Goal: Information Seeking & Learning: Learn about a topic

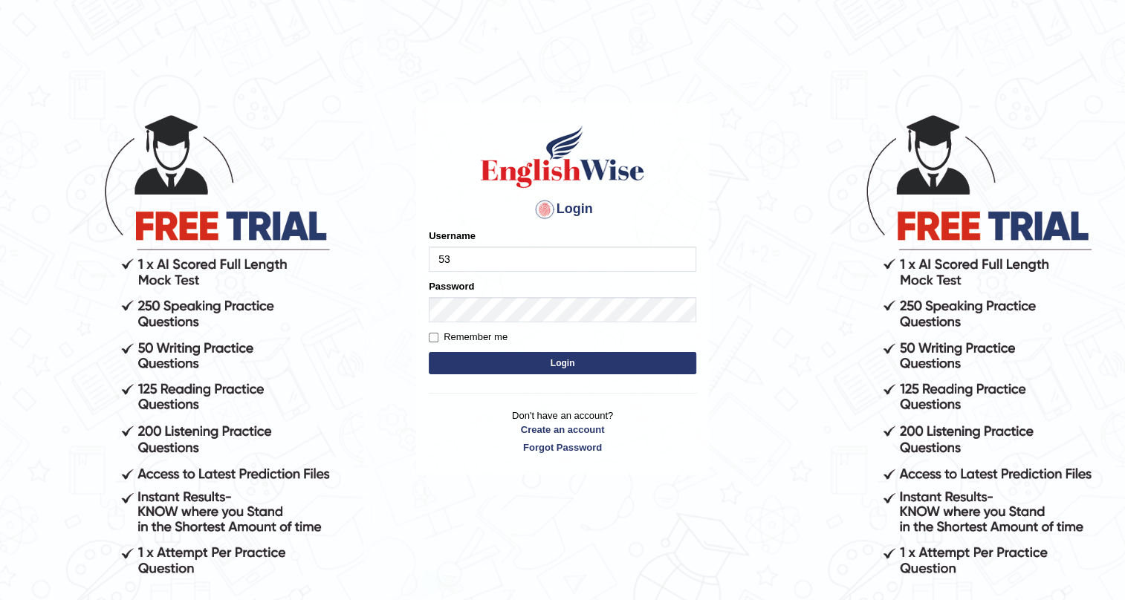
type input "532024"
click at [510, 360] on button "Login" at bounding box center [562, 363] width 267 height 22
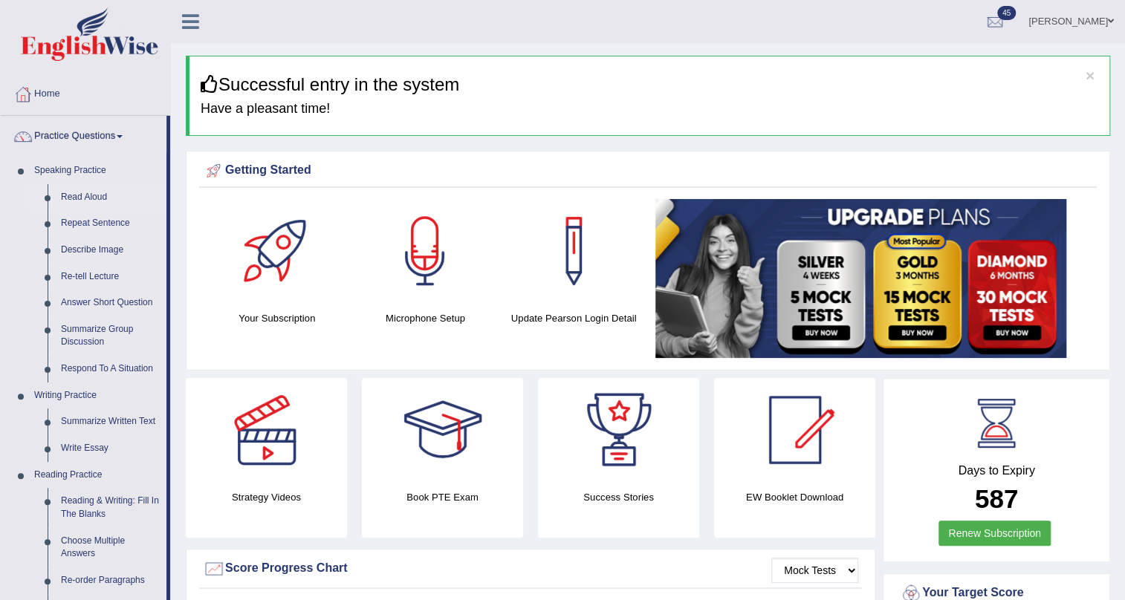
click at [80, 196] on link "Read Aloud" at bounding box center [110, 197] width 112 height 27
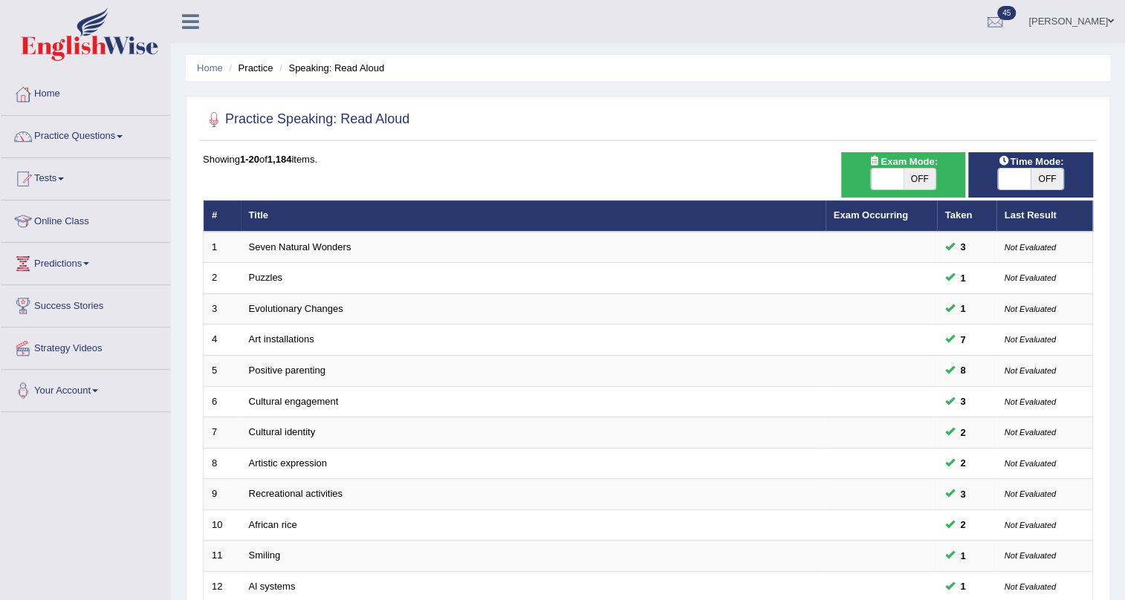
click at [303, 250] on link "Seven Natural Wonders" at bounding box center [300, 246] width 103 height 11
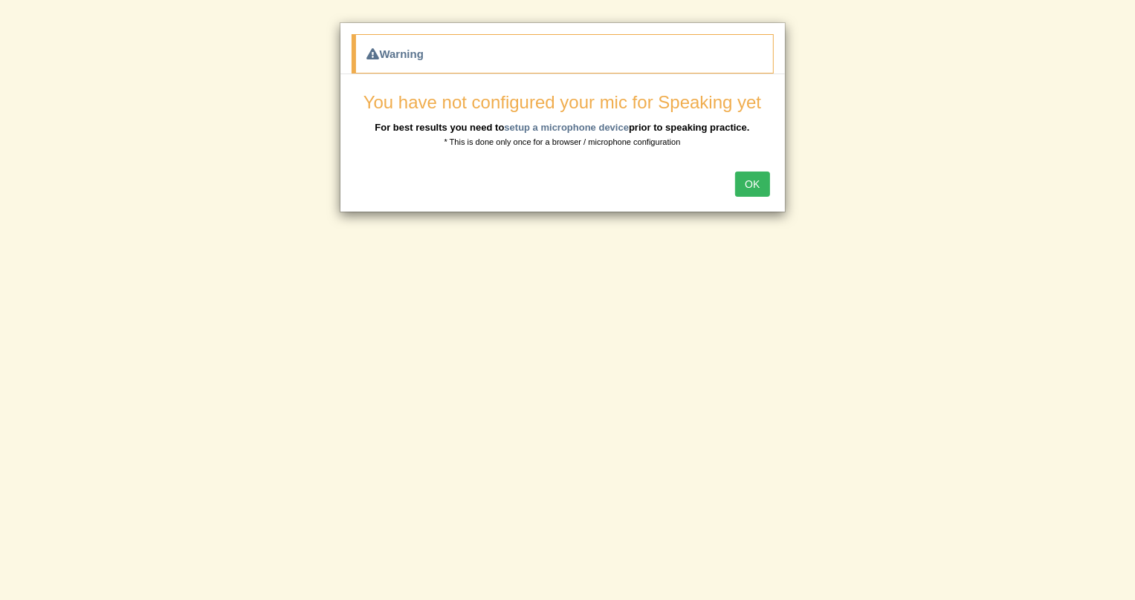
click at [747, 184] on button "OK" at bounding box center [752, 184] width 34 height 25
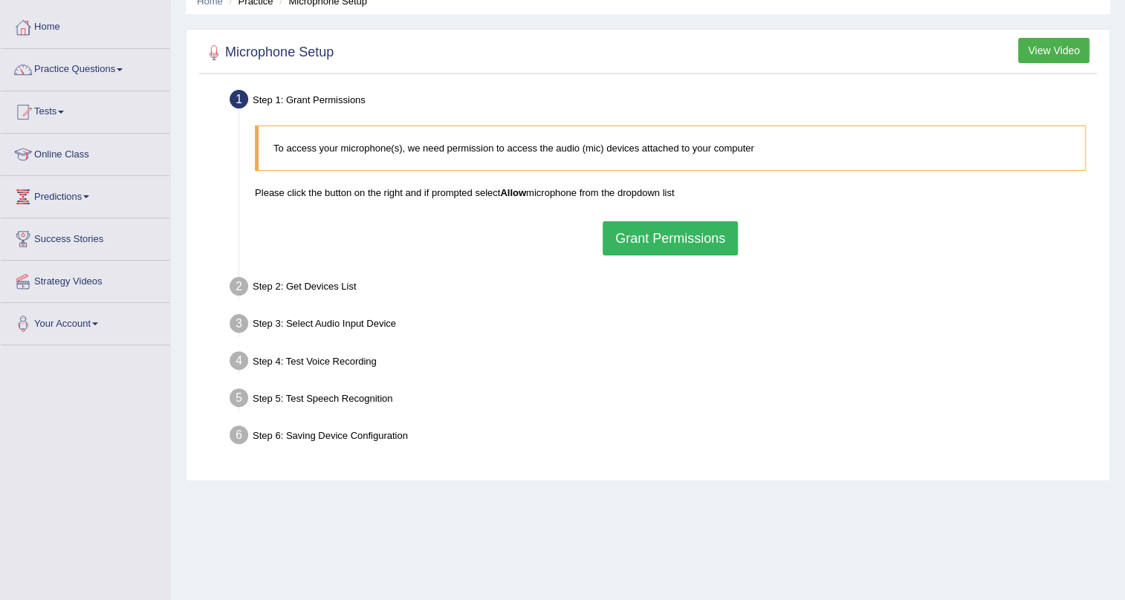
click at [684, 242] on button "Grant Permissions" at bounding box center [670, 238] width 135 height 34
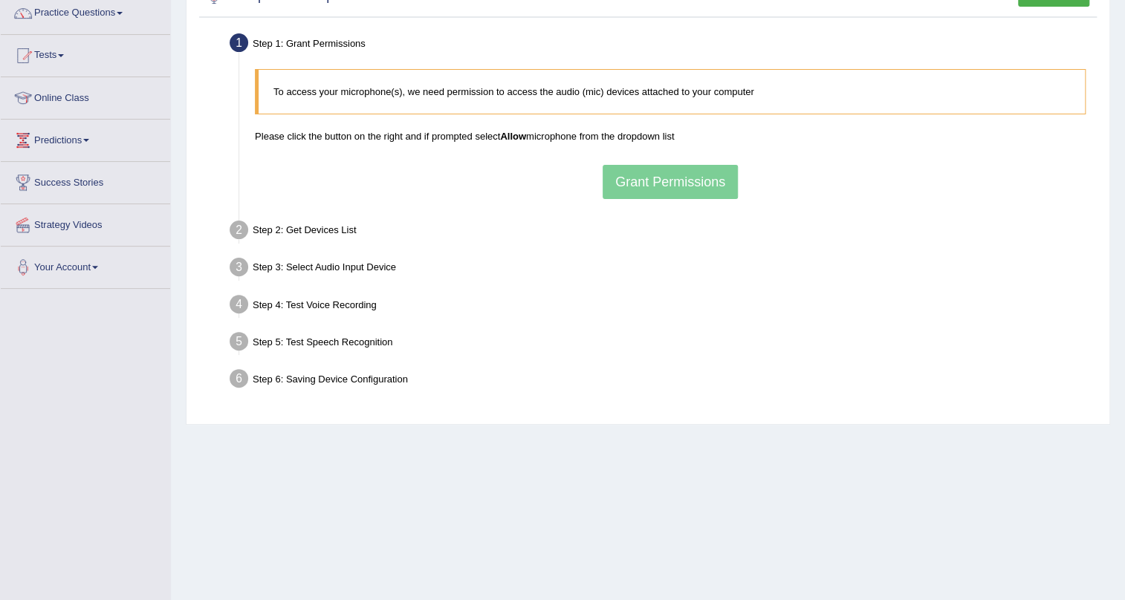
scroll to position [179, 0]
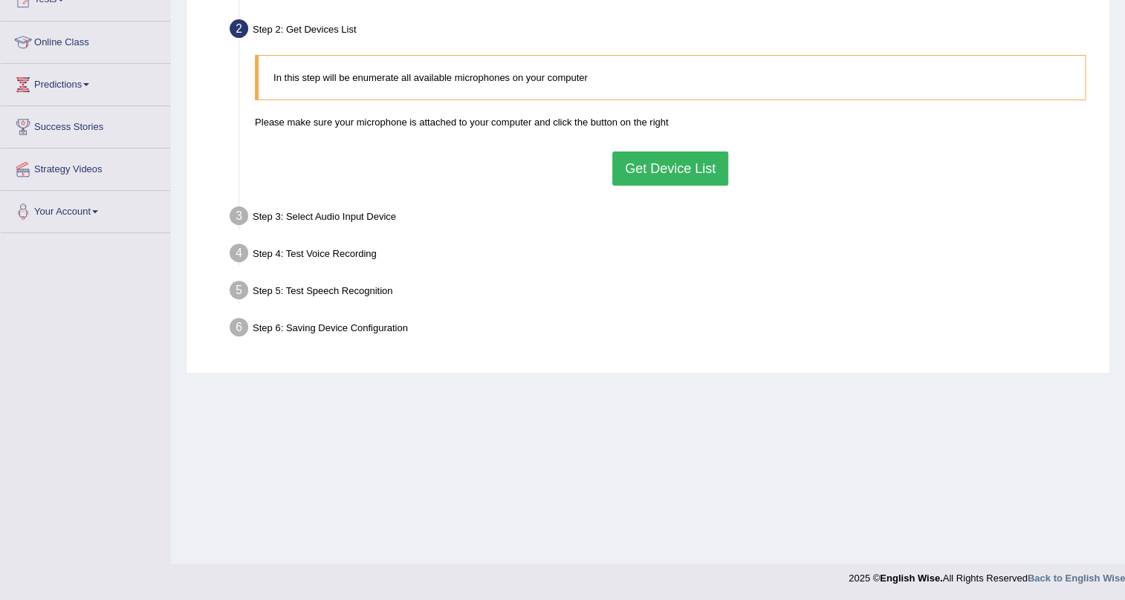
click at [651, 181] on button "Get Device List" at bounding box center [670, 169] width 116 height 34
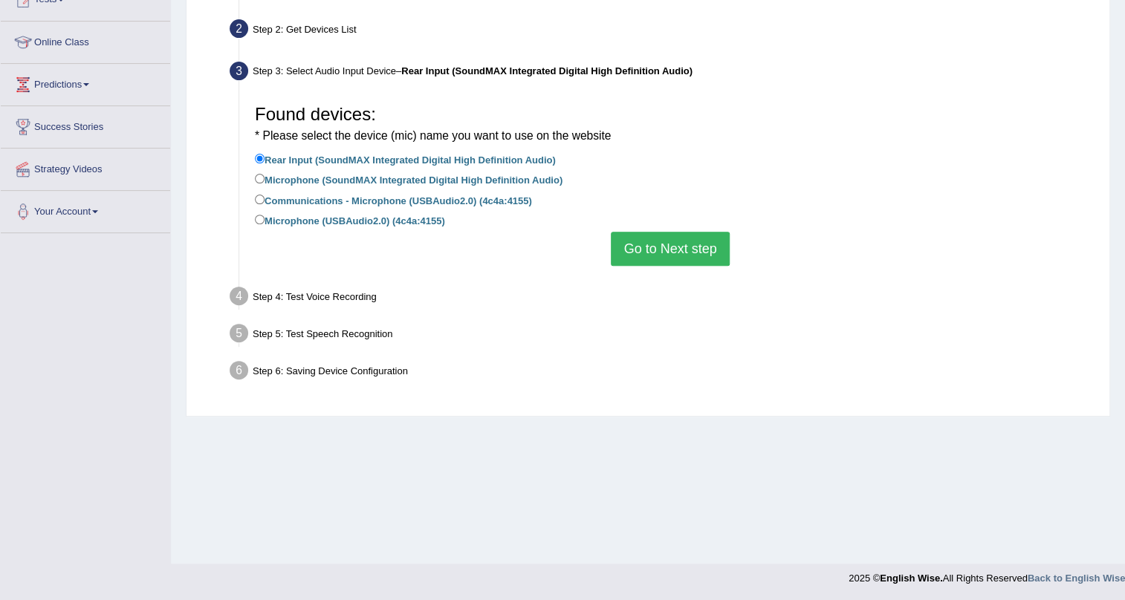
click at [655, 248] on button "Go to Next step" at bounding box center [670, 249] width 118 height 34
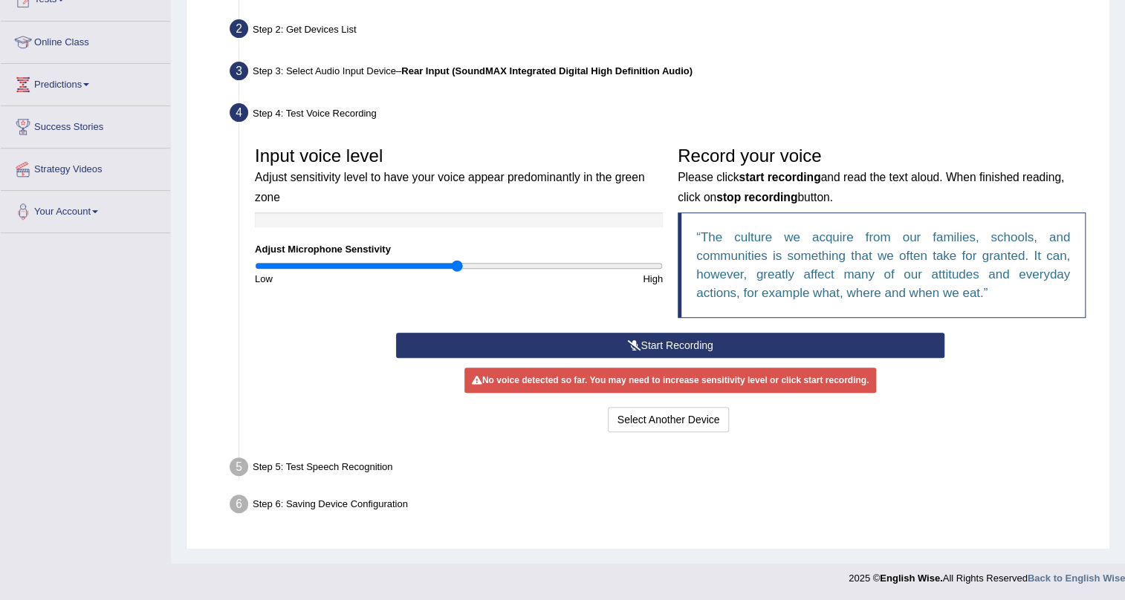
click at [621, 340] on button "Start Recording" at bounding box center [670, 345] width 549 height 25
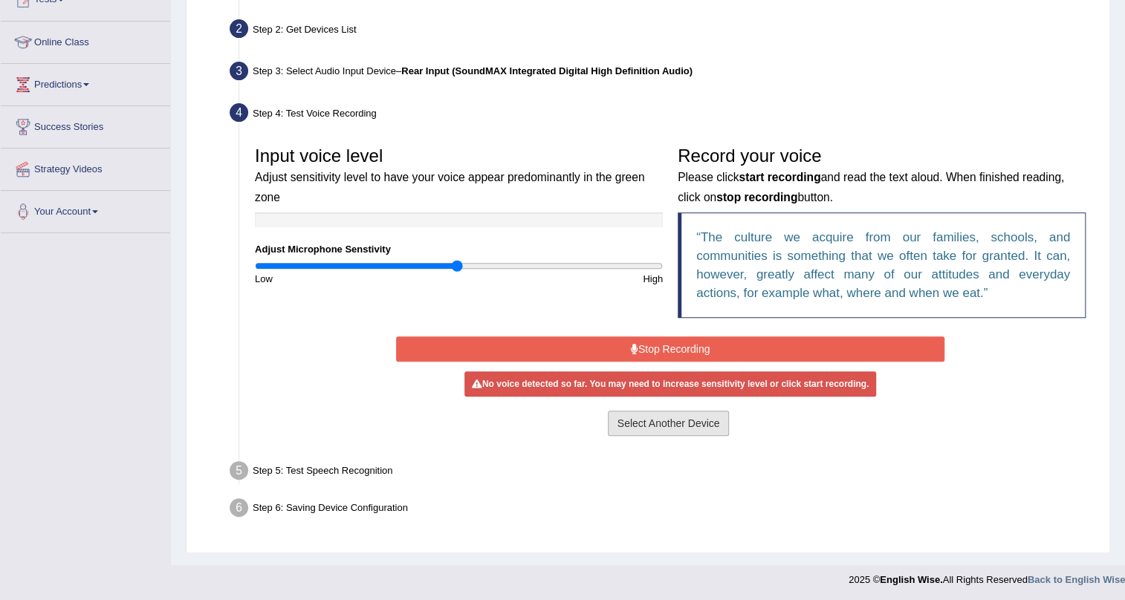
click at [672, 428] on button "Select Another Device" at bounding box center [669, 423] width 122 height 25
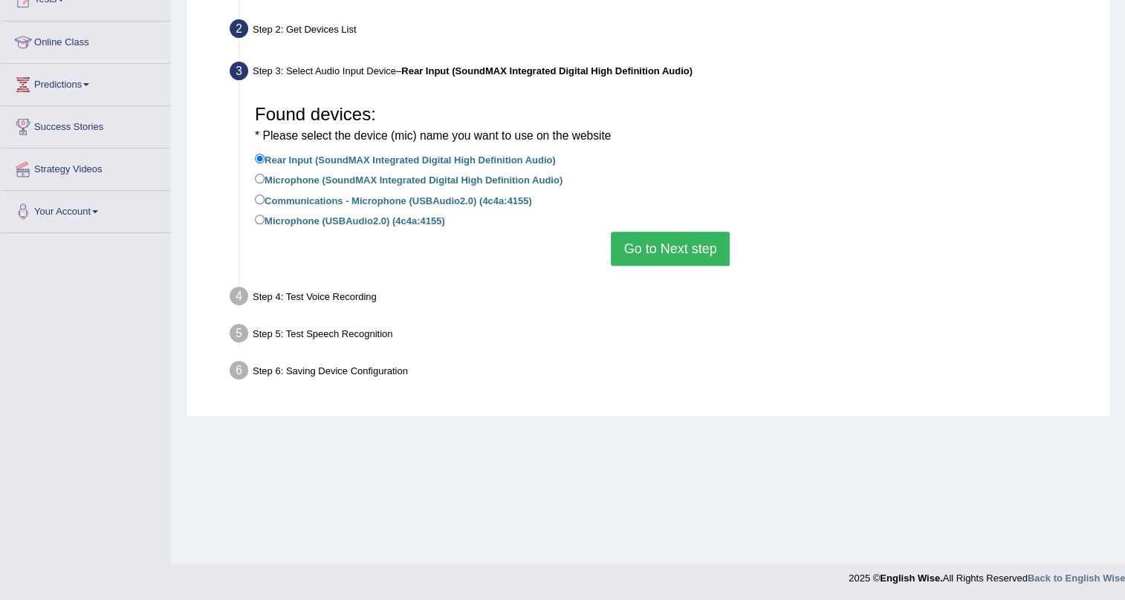
click at [473, 175] on label "Microphone (SoundMAX Integrated Digital High Definition Audio)" at bounding box center [409, 179] width 308 height 16
click at [265, 175] on input "Microphone (SoundMAX Integrated Digital High Definition Audio)" at bounding box center [260, 179] width 10 height 10
radio input "true"
click at [655, 253] on button "Go to Next step" at bounding box center [670, 249] width 118 height 34
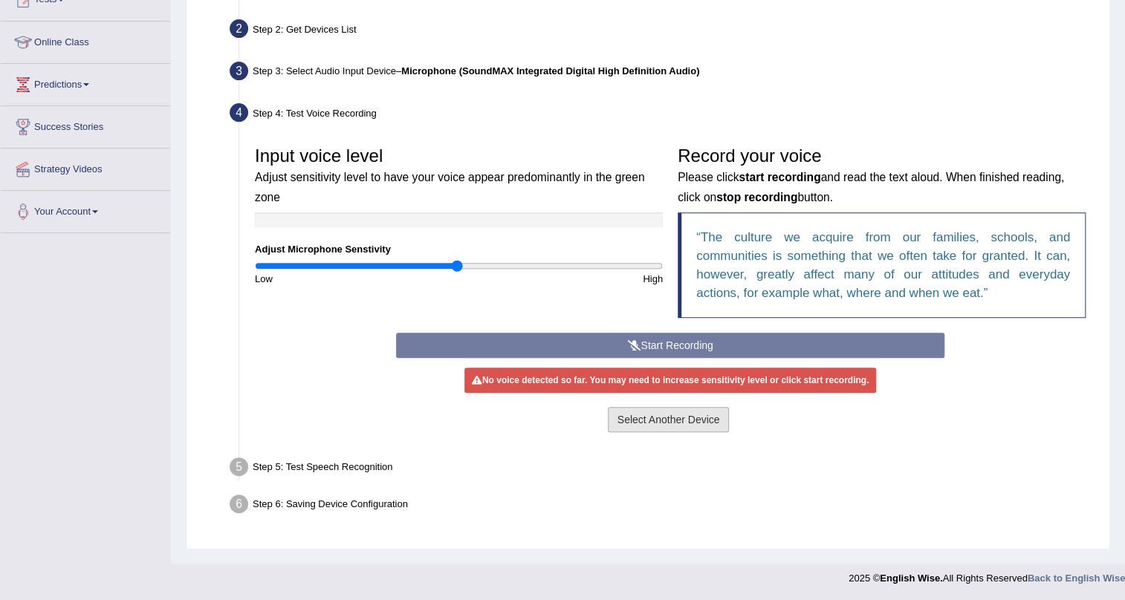
click at [658, 415] on button "Select Another Device" at bounding box center [669, 419] width 122 height 25
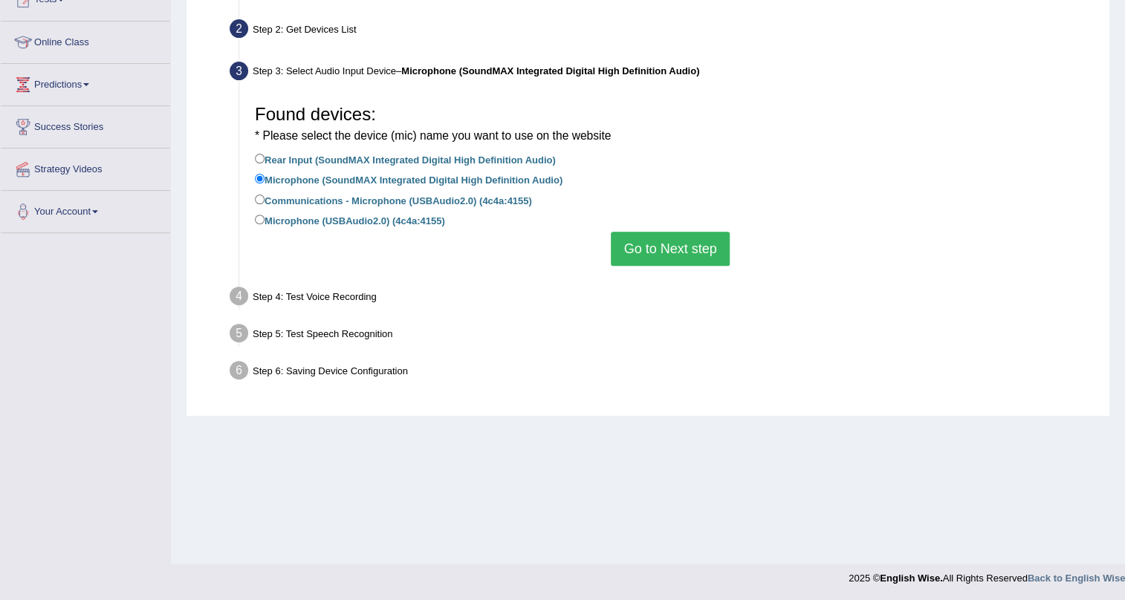
click at [420, 201] on label "Communications - Microphone (USBAudio2.0) (4c4a:4155)" at bounding box center [393, 200] width 277 height 16
click at [265, 201] on input "Communications - Microphone (USBAudio2.0) (4c4a:4155)" at bounding box center [260, 200] width 10 height 10
radio input "true"
click at [624, 241] on button "Go to Next step" at bounding box center [670, 249] width 118 height 34
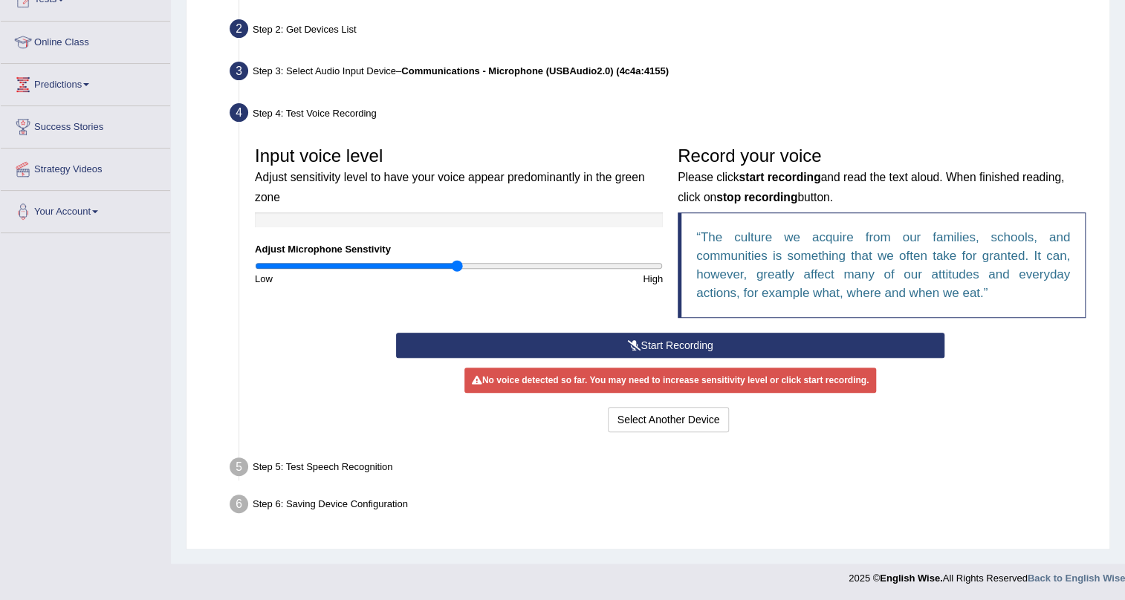
click at [628, 337] on button "Start Recording" at bounding box center [670, 345] width 549 height 25
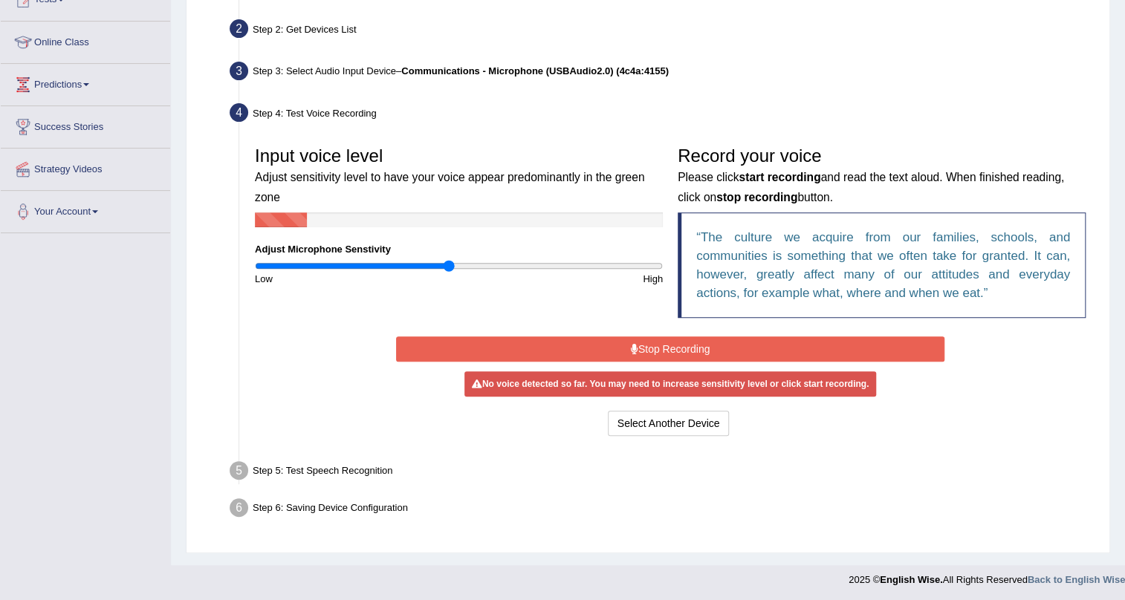
click at [447, 265] on input "range" at bounding box center [459, 266] width 408 height 12
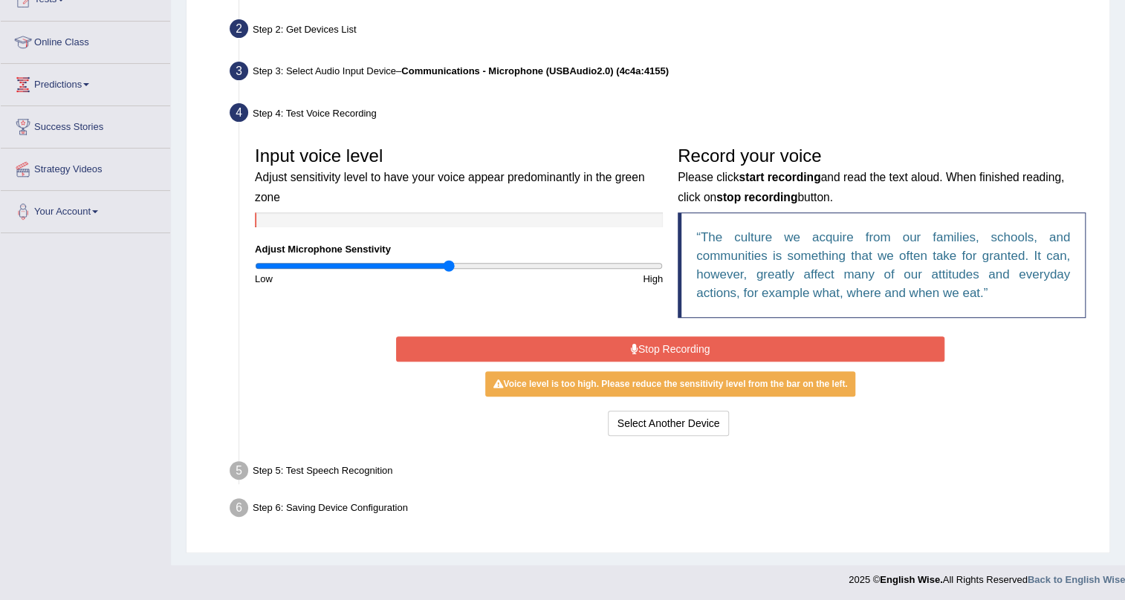
click at [476, 361] on div "Start Recording Stop Recording Note: Please listen to the recording till the en…" at bounding box center [671, 386] width 564 height 107
click at [467, 344] on button "Stop Recording" at bounding box center [670, 349] width 549 height 25
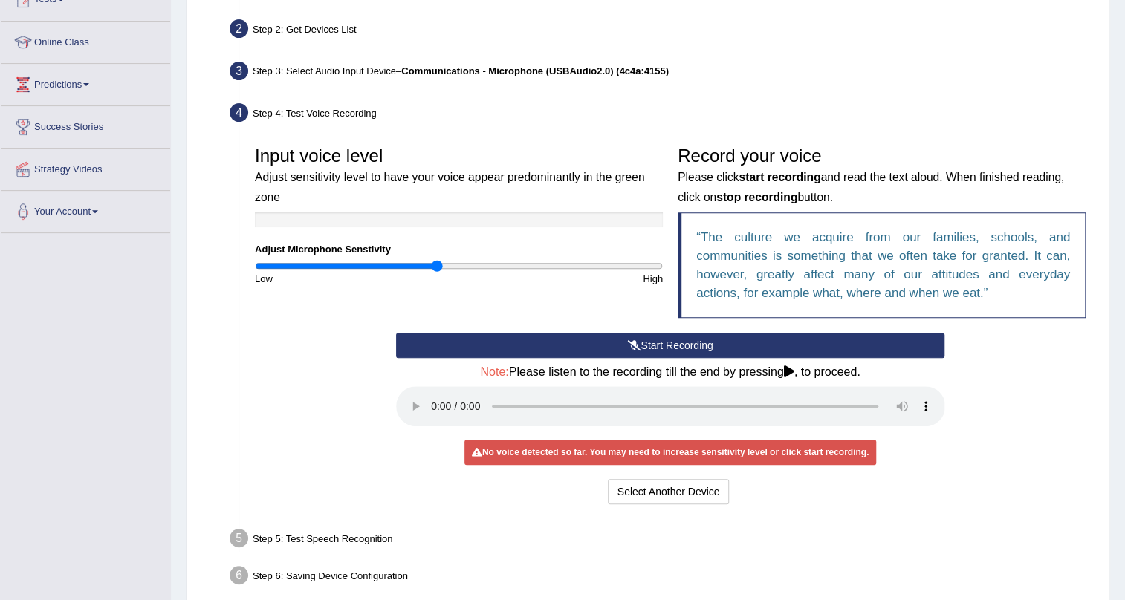
type input "0.9"
click at [435, 260] on input "range" at bounding box center [459, 266] width 408 height 12
click at [485, 344] on button "Start Recording" at bounding box center [670, 345] width 549 height 25
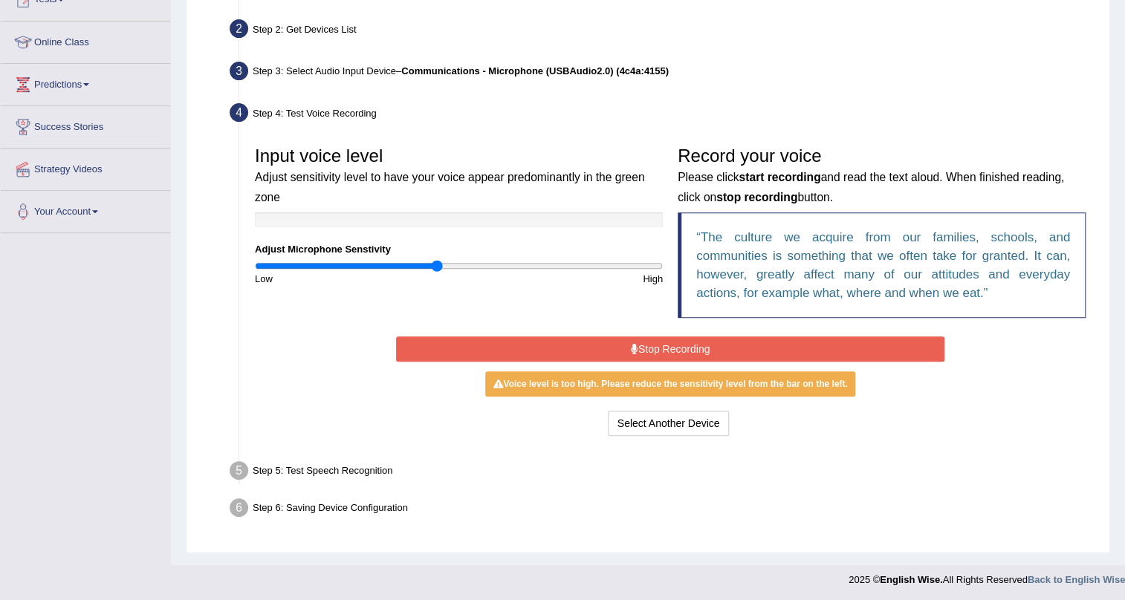
click at [461, 346] on button "Stop Recording" at bounding box center [670, 349] width 549 height 25
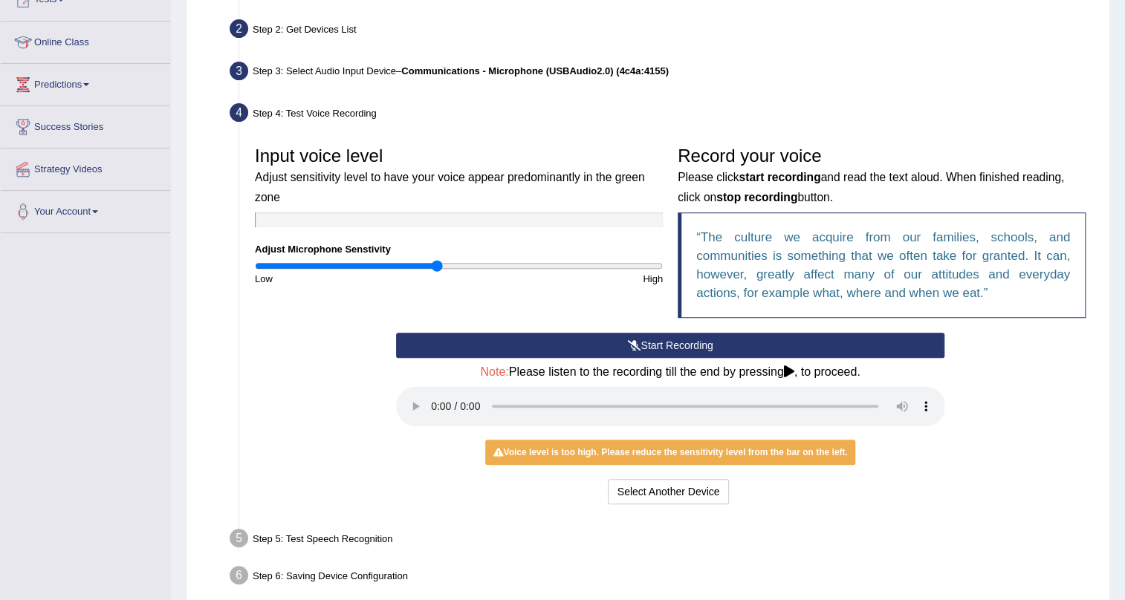
click at [461, 346] on button "Start Recording" at bounding box center [670, 345] width 549 height 25
click at [523, 341] on button "Start Recording" at bounding box center [670, 345] width 549 height 25
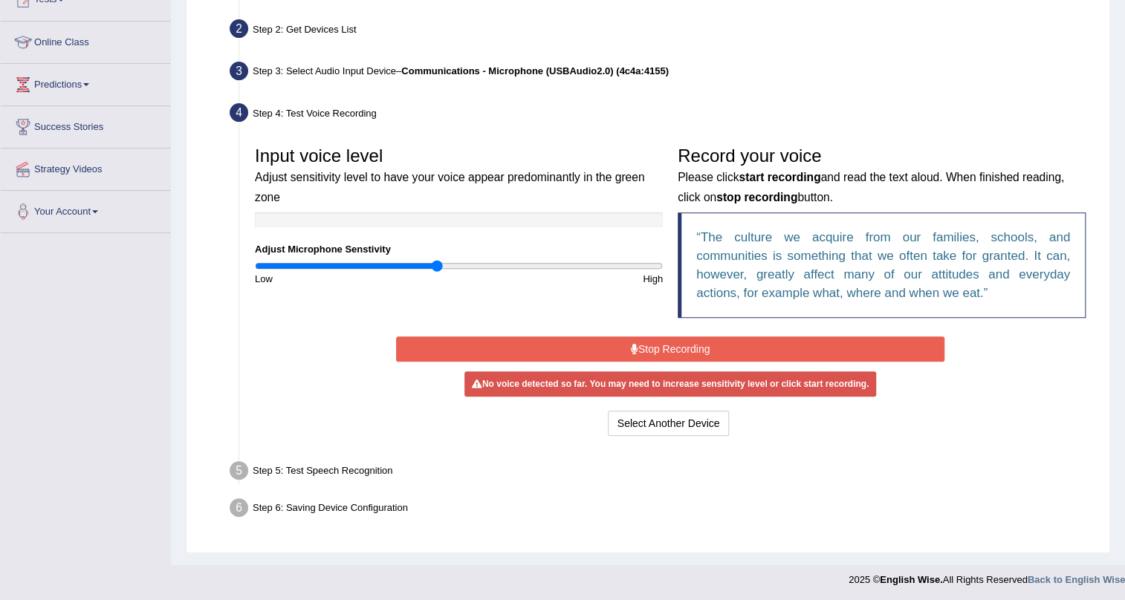
click at [524, 345] on button "Stop Recording" at bounding box center [670, 349] width 549 height 25
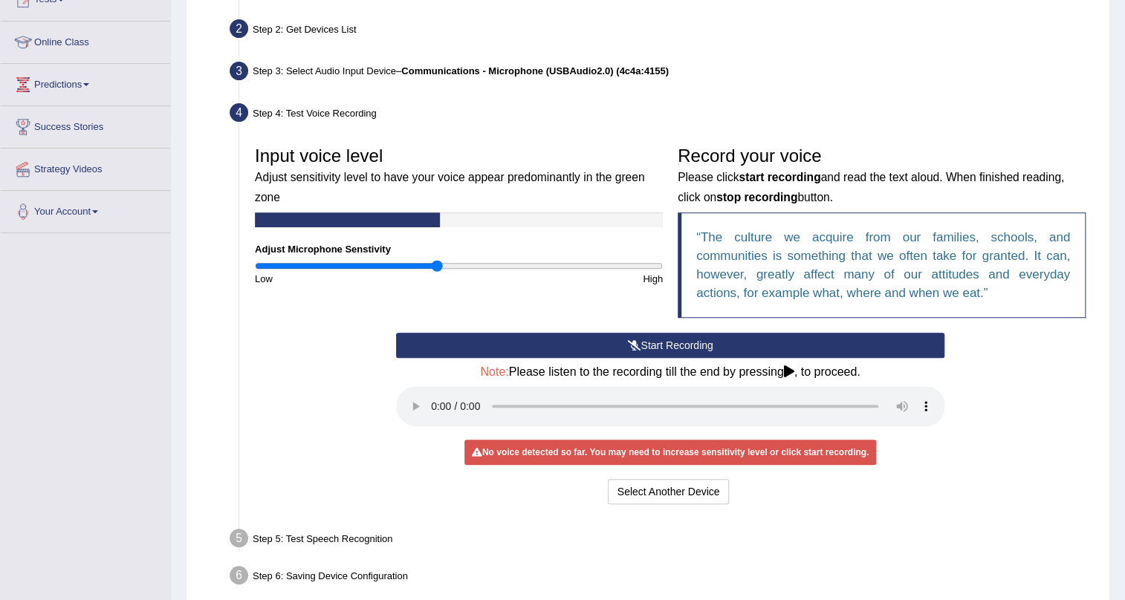
click at [524, 345] on button "Start Recording" at bounding box center [670, 345] width 549 height 25
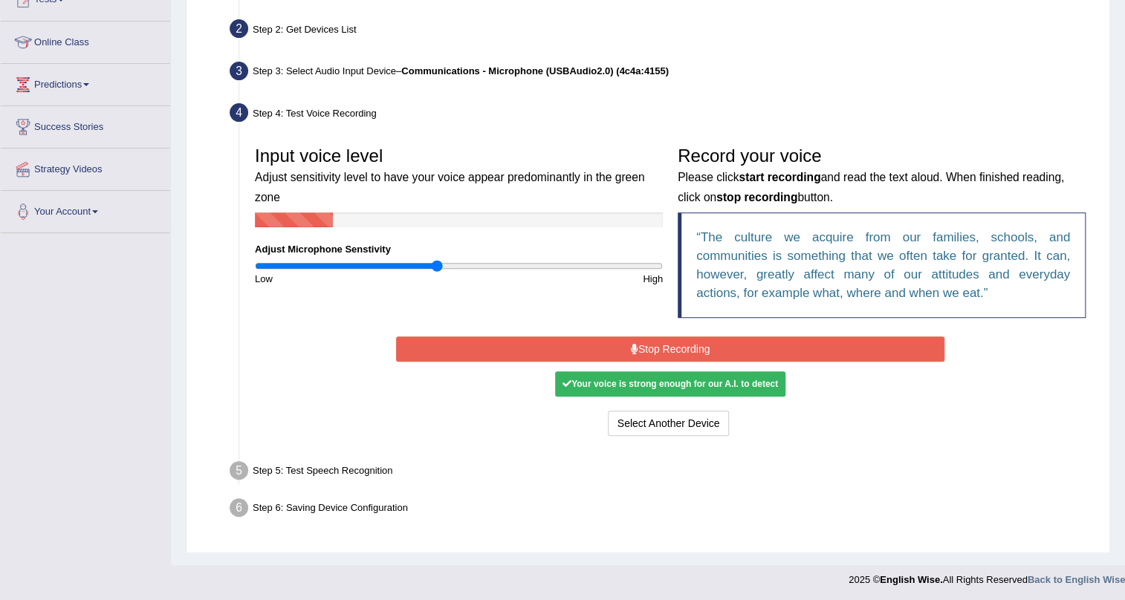
click at [524, 345] on button "Stop Recording" at bounding box center [670, 349] width 549 height 25
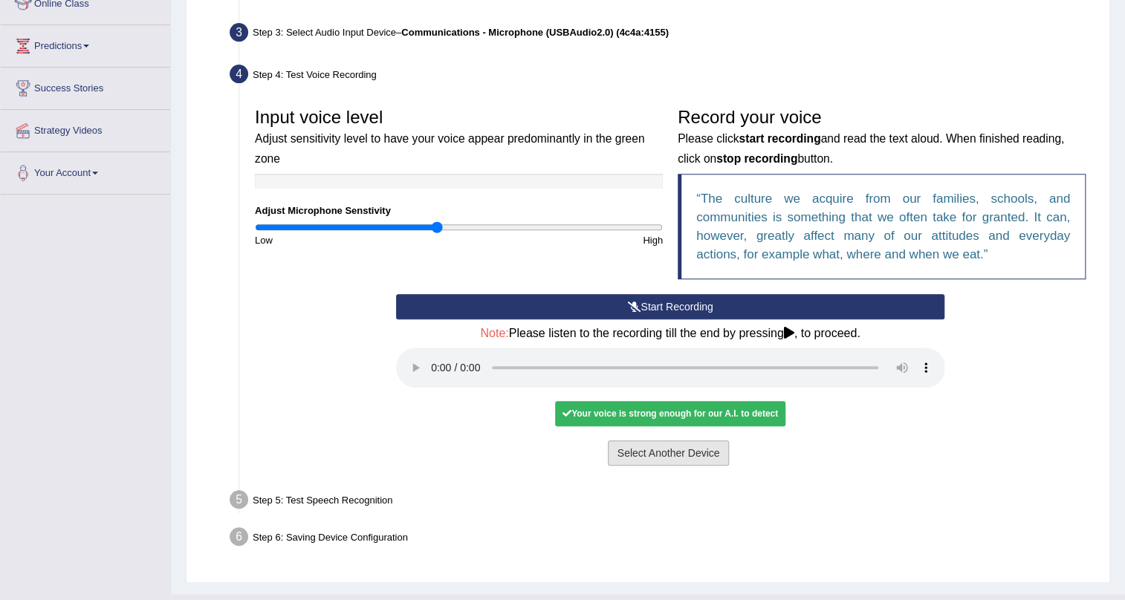
scroll to position [248, 0]
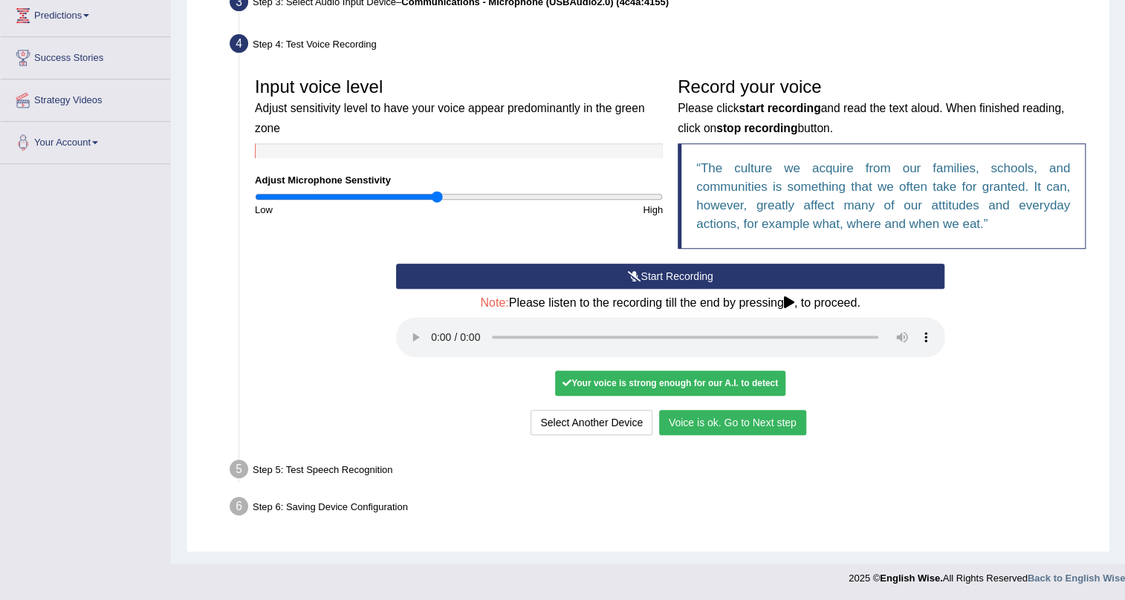
click at [780, 425] on button "Voice is ok. Go to Next step" at bounding box center [732, 422] width 147 height 25
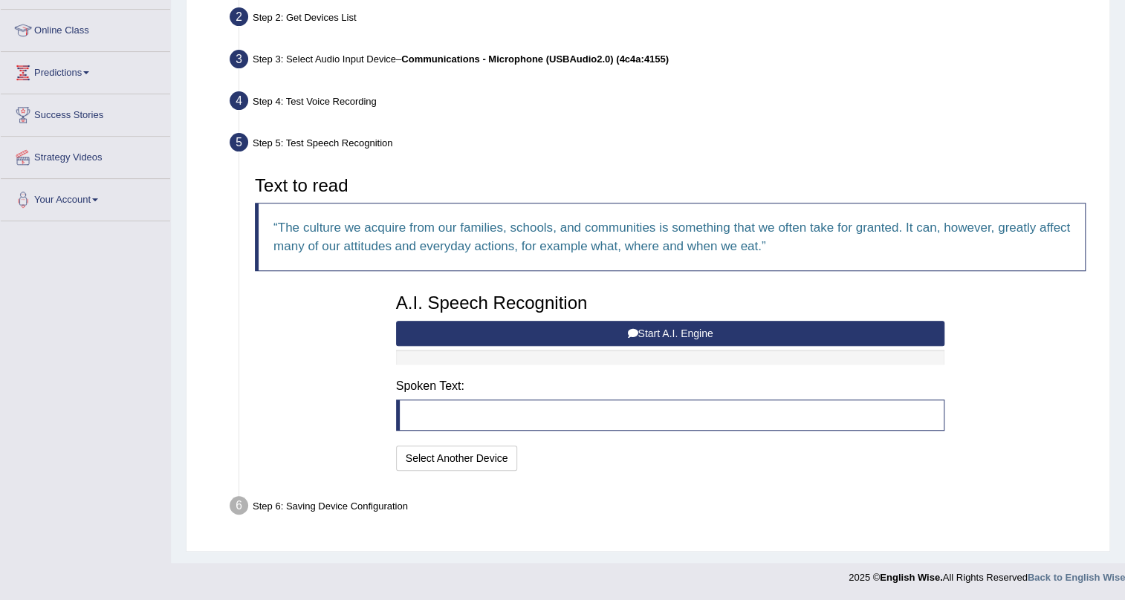
scroll to position [189, 0]
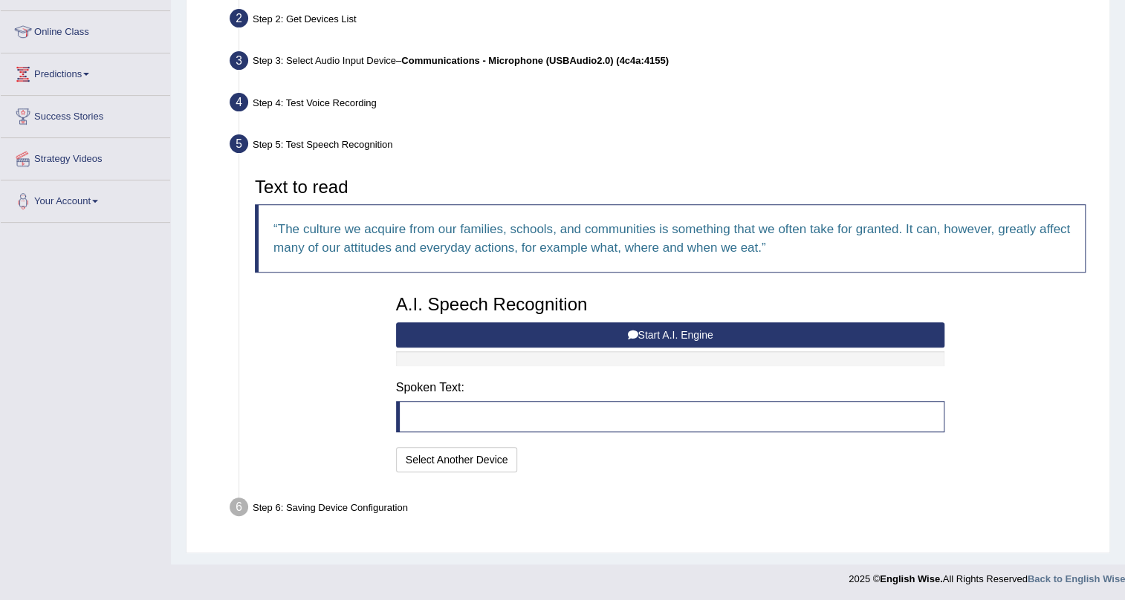
click at [656, 340] on button "Start A.I. Engine" at bounding box center [670, 334] width 549 height 25
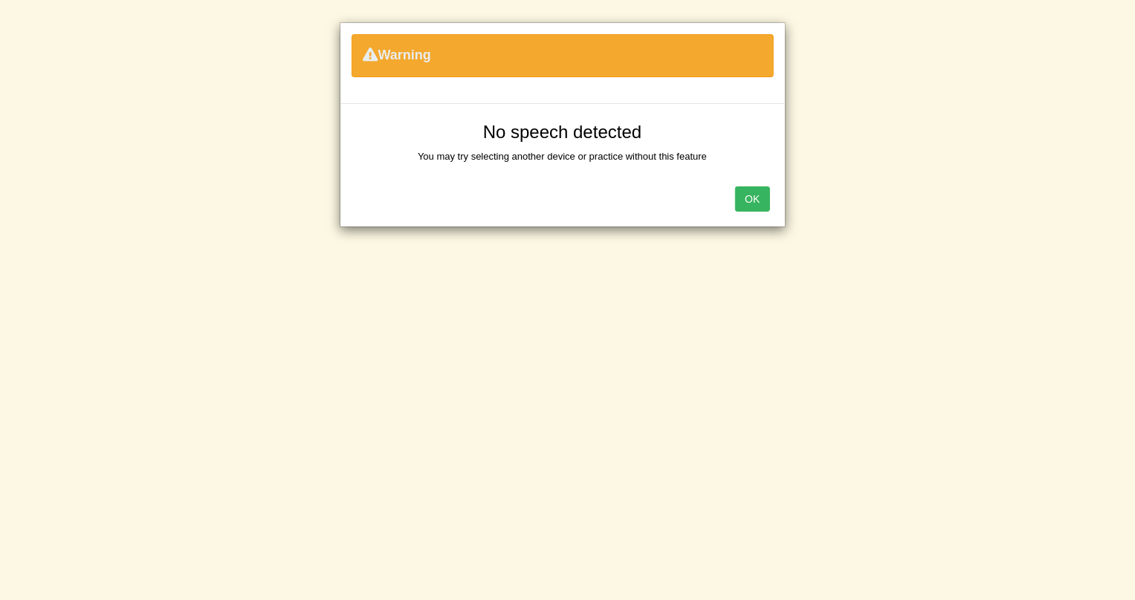
click at [756, 199] on button "OK" at bounding box center [752, 198] width 34 height 25
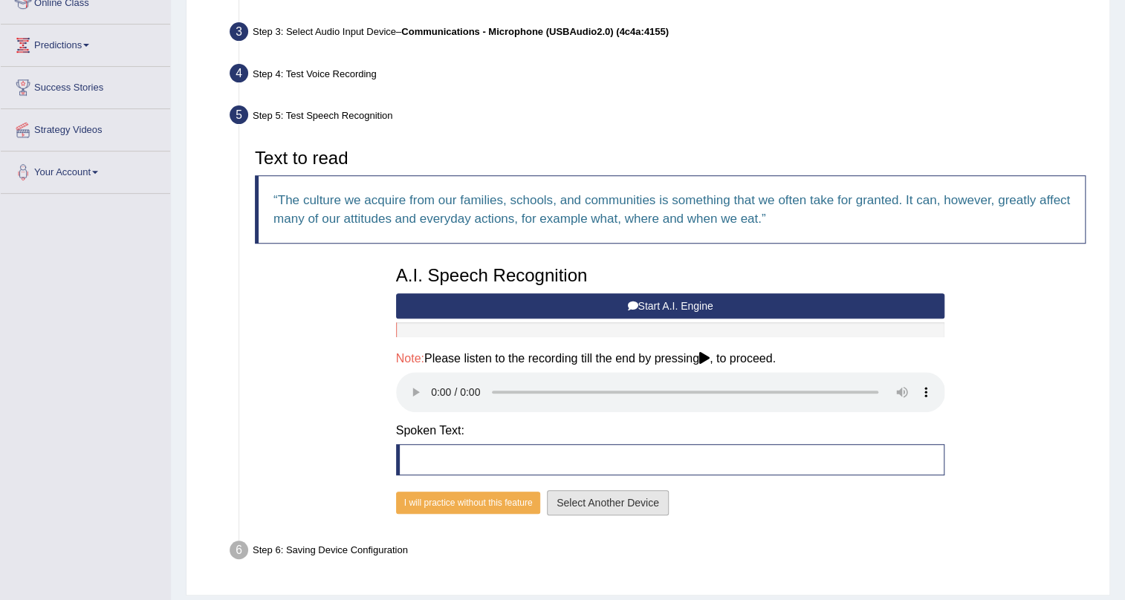
scroll to position [194, 0]
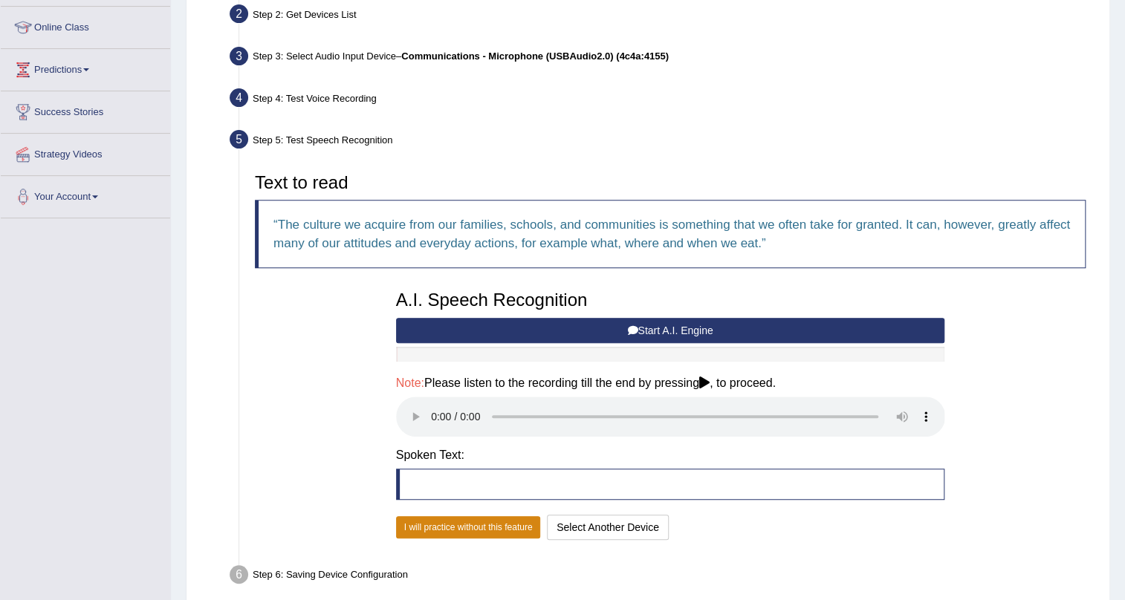
click at [536, 528] on button "I will practice without this feature" at bounding box center [468, 527] width 145 height 22
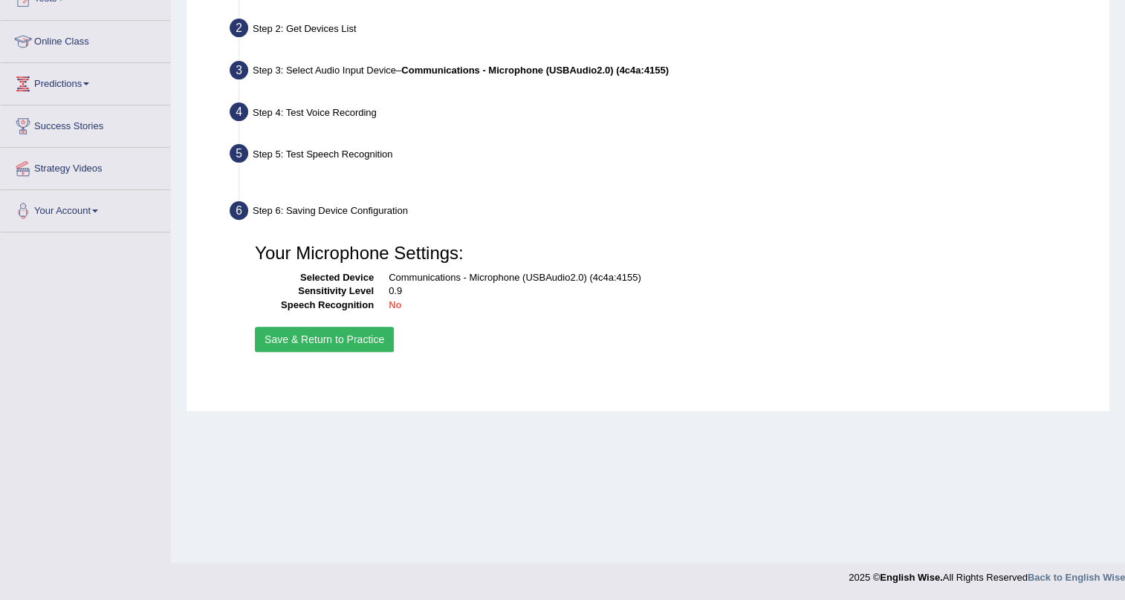
scroll to position [179, 0]
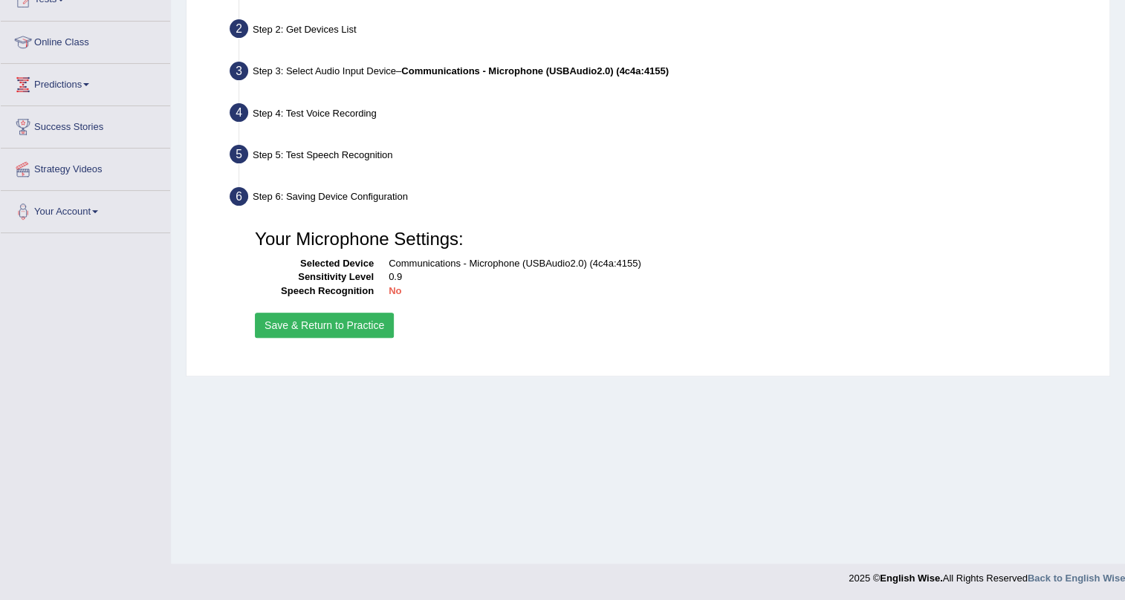
click at [286, 332] on button "Save & Return to Practice" at bounding box center [324, 325] width 139 height 25
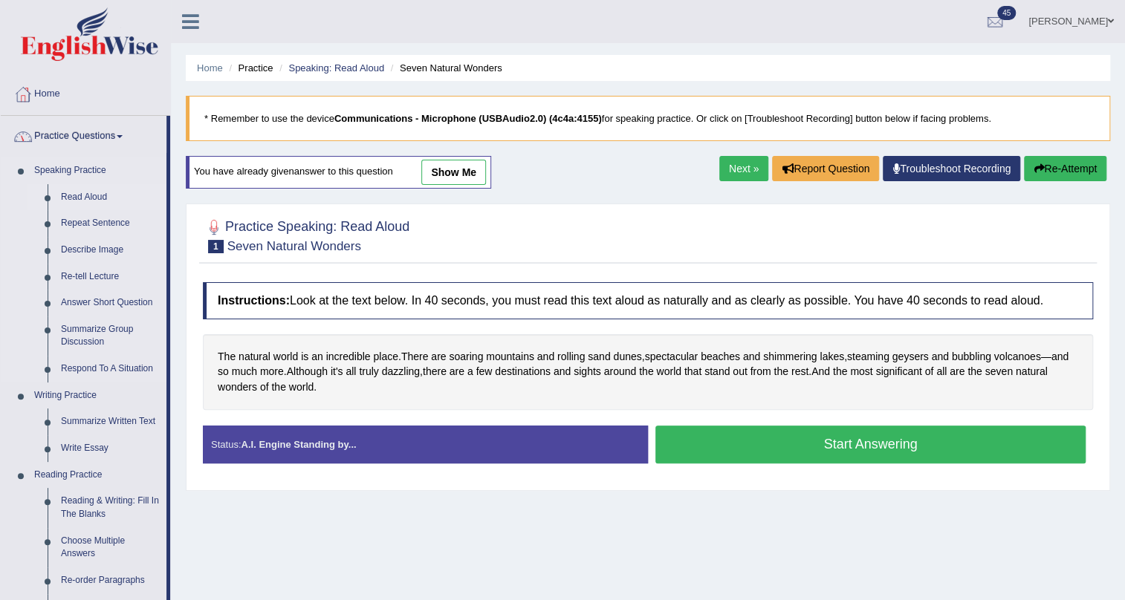
click at [74, 195] on link "Read Aloud" at bounding box center [110, 197] width 112 height 27
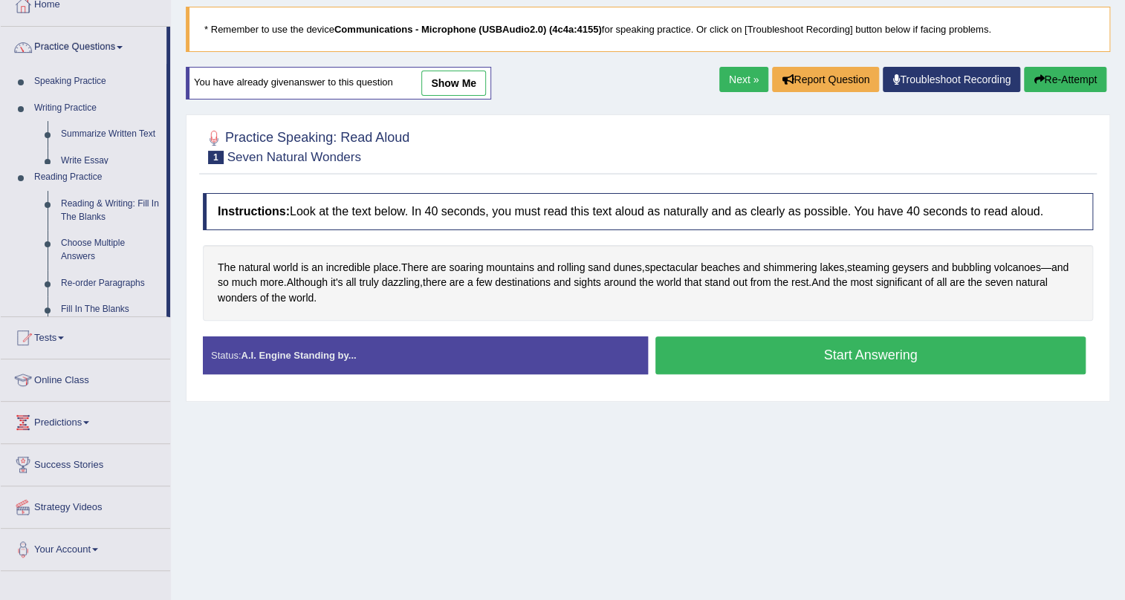
scroll to position [170, 0]
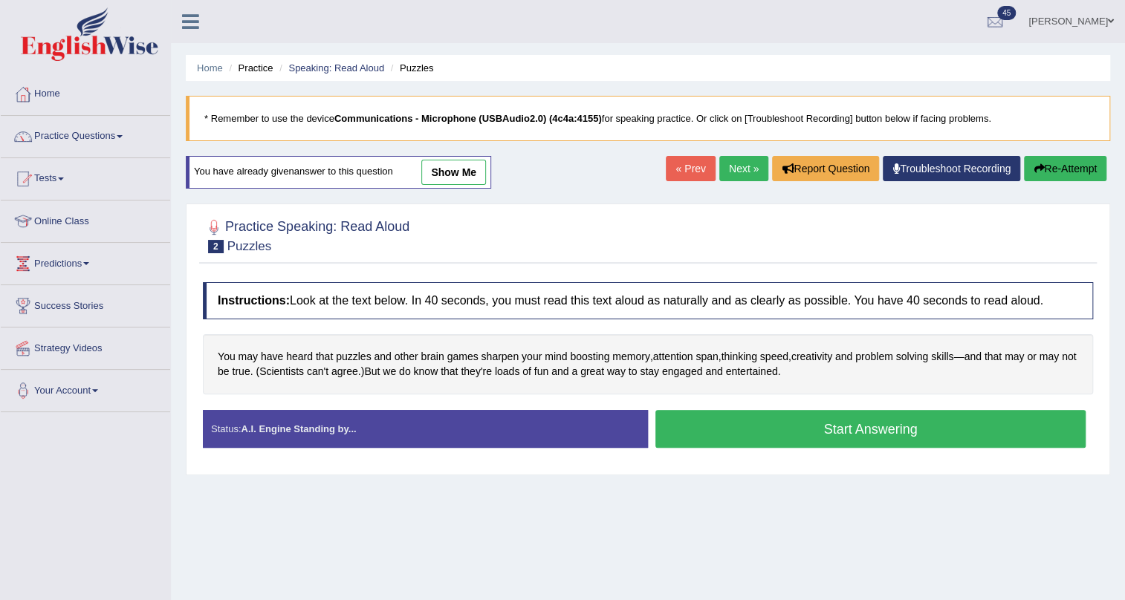
click at [744, 429] on button "Start Answering" at bounding box center [870, 429] width 430 height 38
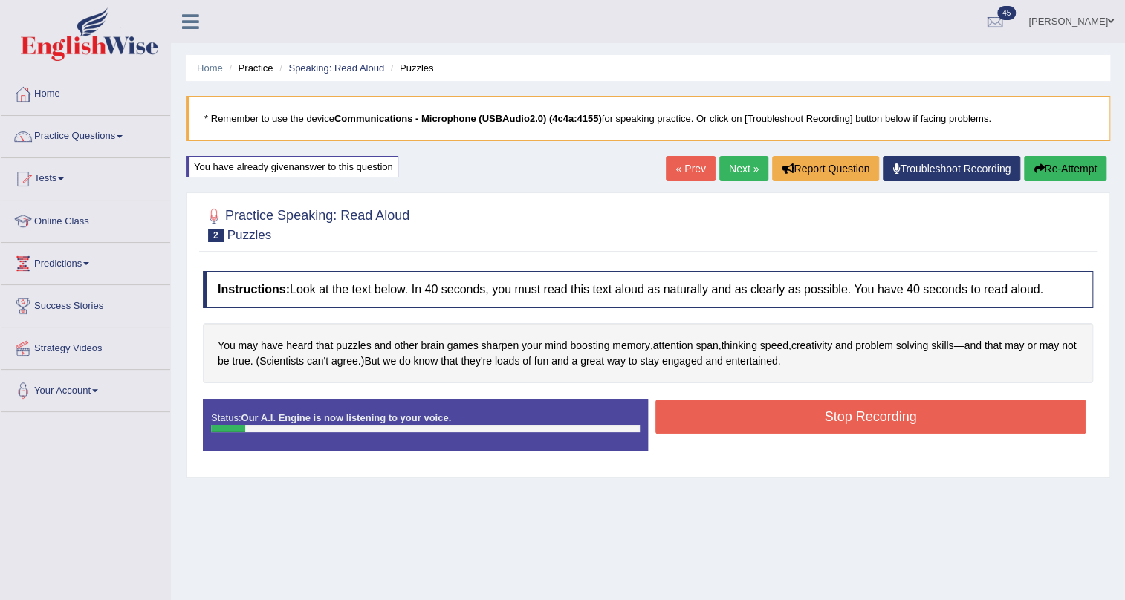
click at [731, 413] on button "Stop Recording" at bounding box center [870, 417] width 430 height 34
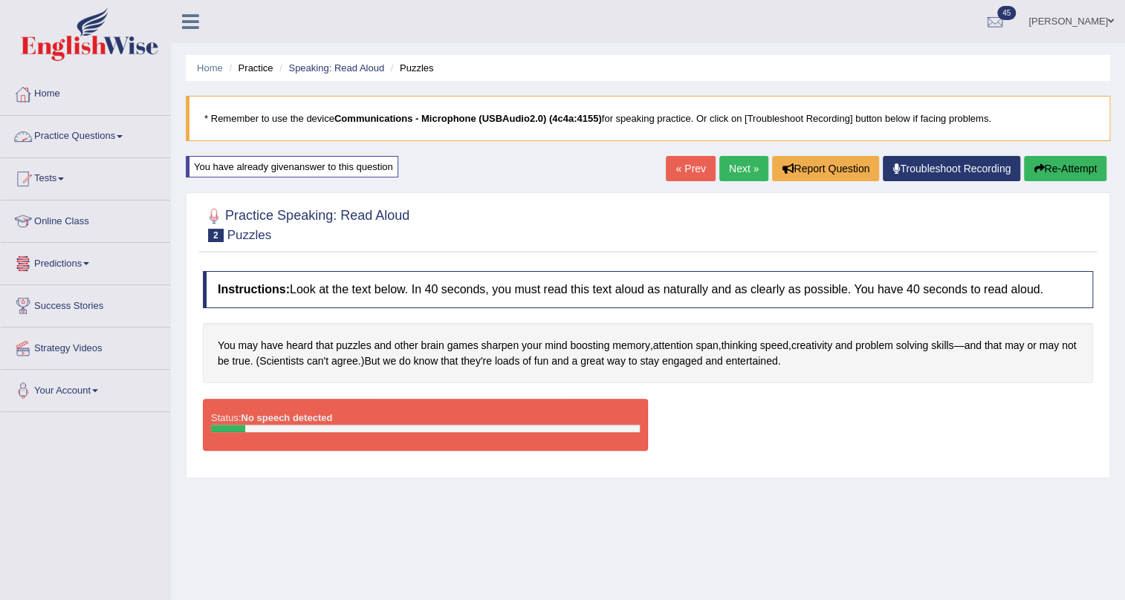
click at [68, 79] on link "Home" at bounding box center [85, 92] width 169 height 37
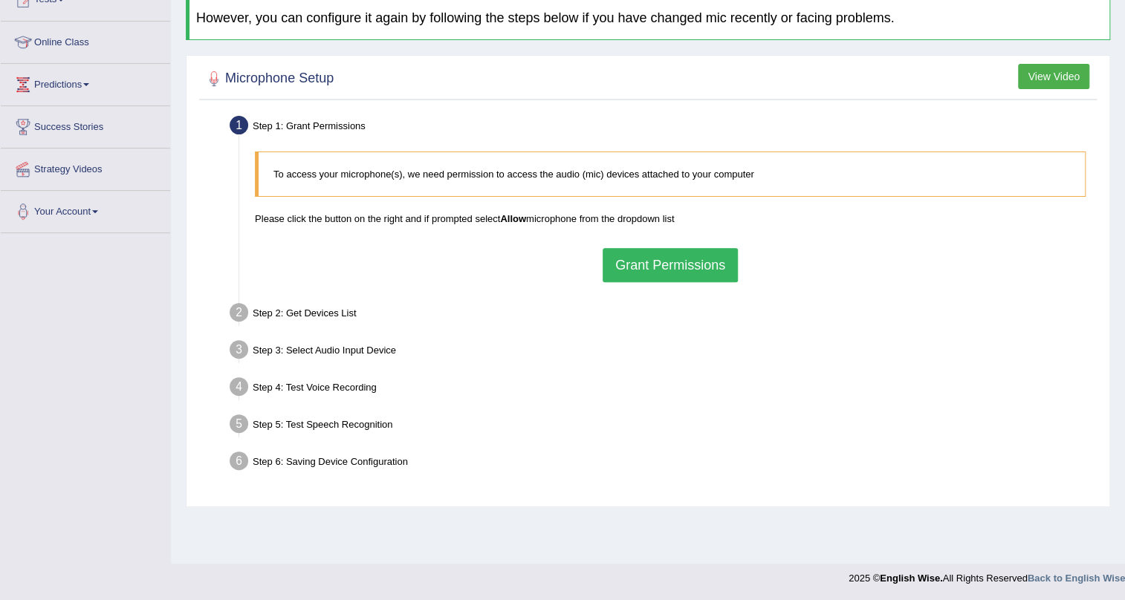
click at [618, 258] on button "Grant Permissions" at bounding box center [670, 265] width 135 height 34
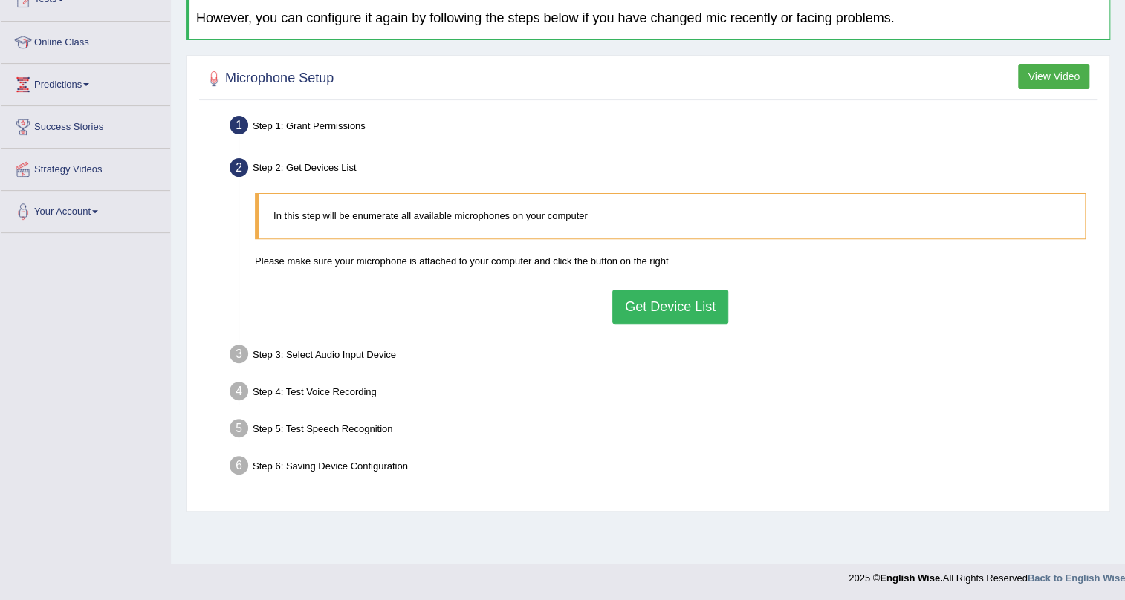
click at [632, 316] on button "Get Device List" at bounding box center [670, 307] width 116 height 34
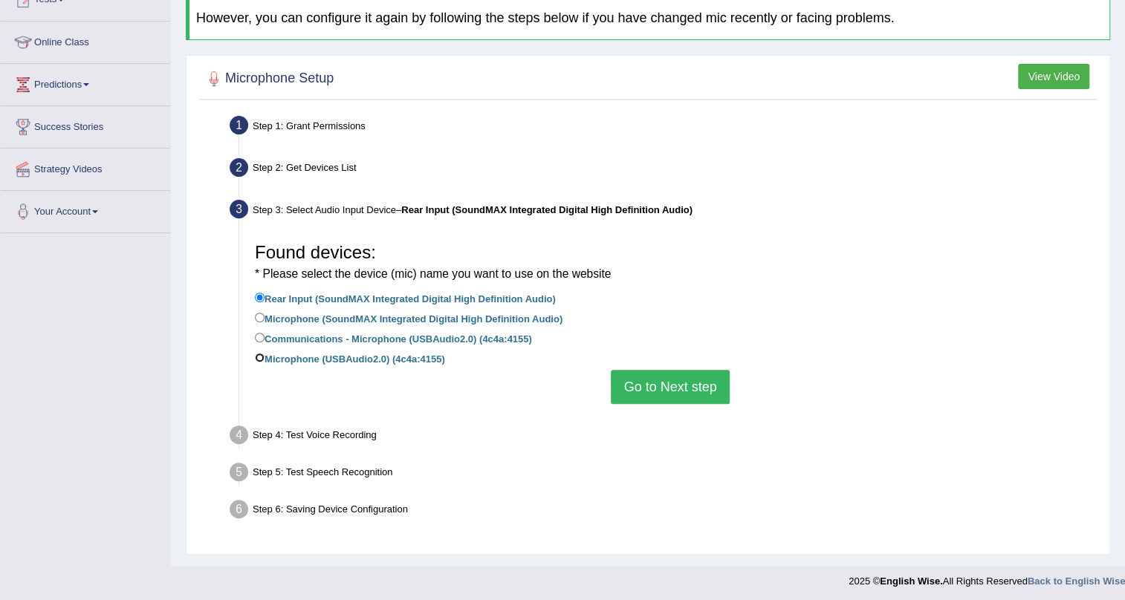
click at [264, 353] on input "Microphone (USBAudio2.0) (4c4a:4155)" at bounding box center [260, 358] width 10 height 10
radio input "true"
click at [681, 383] on button "Go to Next step" at bounding box center [670, 387] width 118 height 34
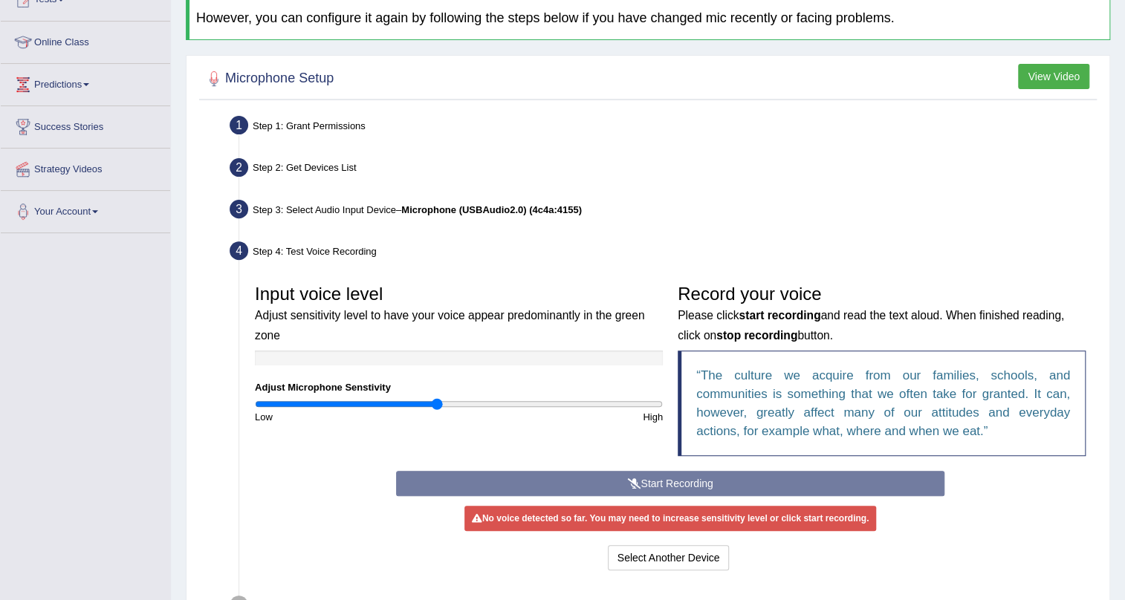
scroll to position [314, 0]
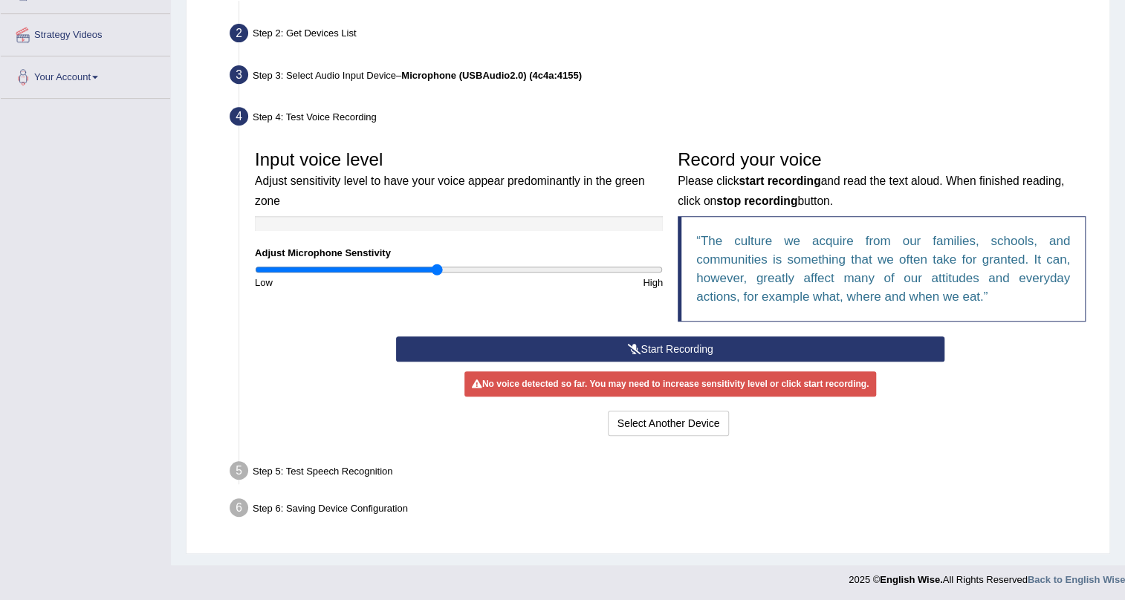
click at [666, 337] on button "Start Recording" at bounding box center [670, 349] width 549 height 25
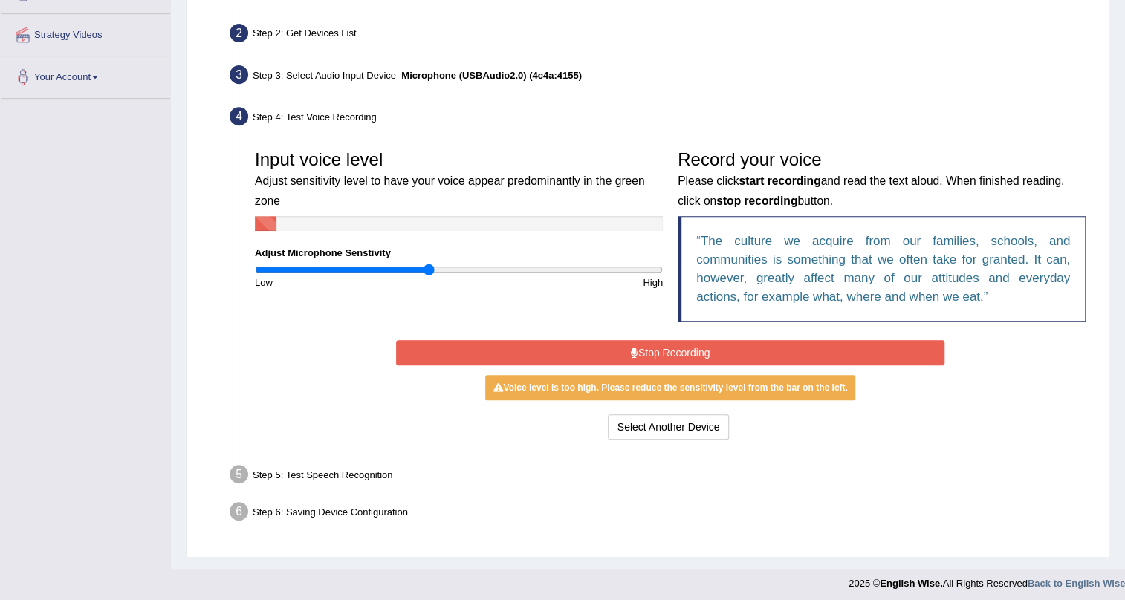
type input "0.86"
click at [429, 267] on input "range" at bounding box center [459, 270] width 408 height 12
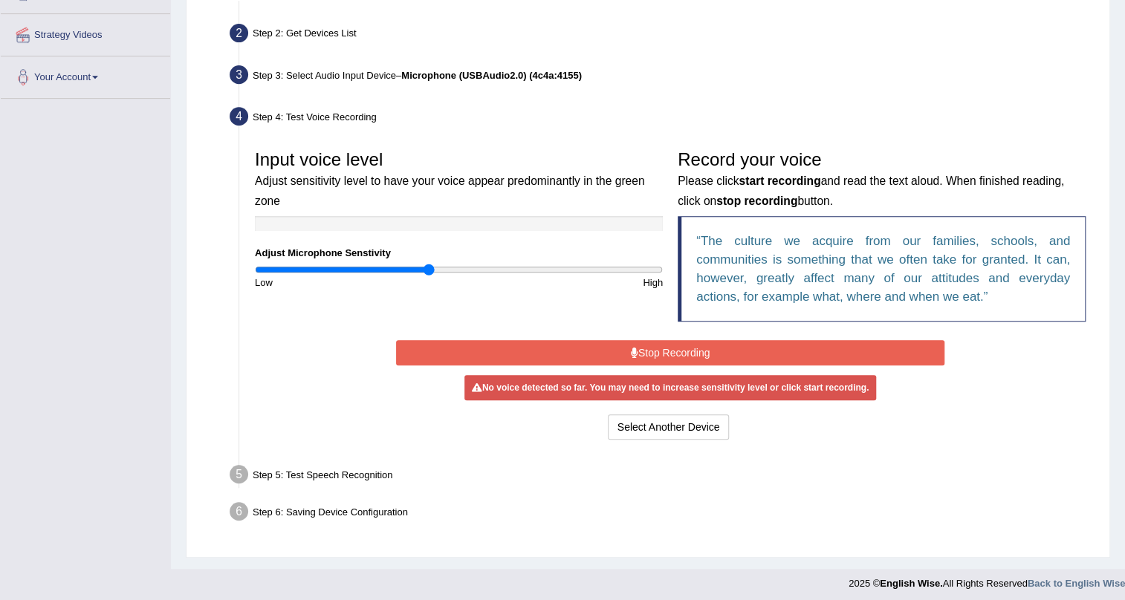
click at [526, 356] on button "Stop Recording" at bounding box center [670, 352] width 549 height 25
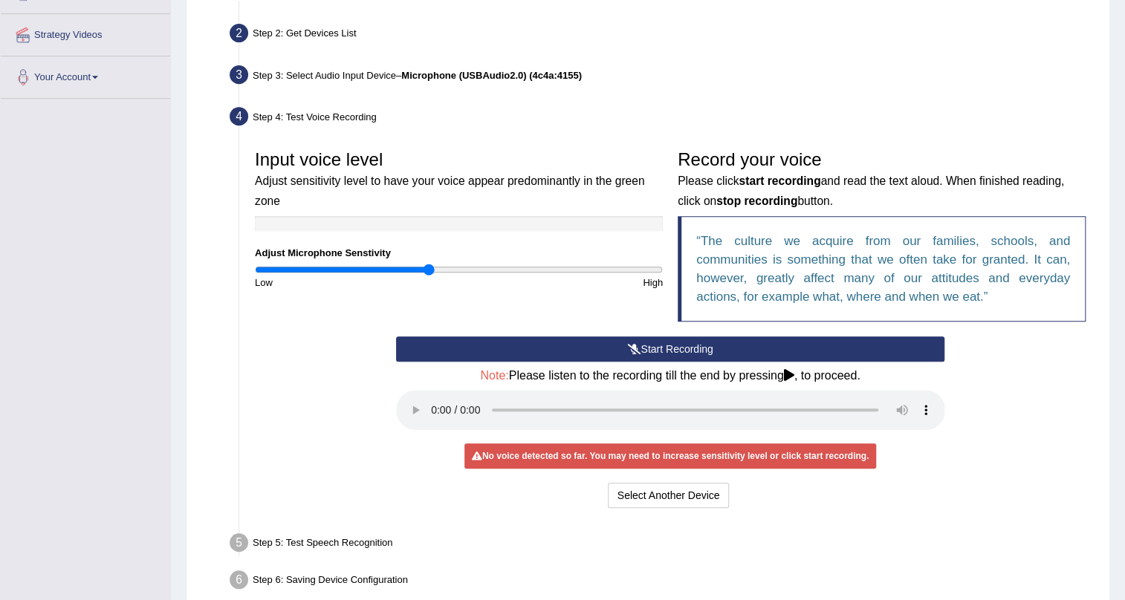
click at [526, 356] on button "Start Recording" at bounding box center [670, 349] width 549 height 25
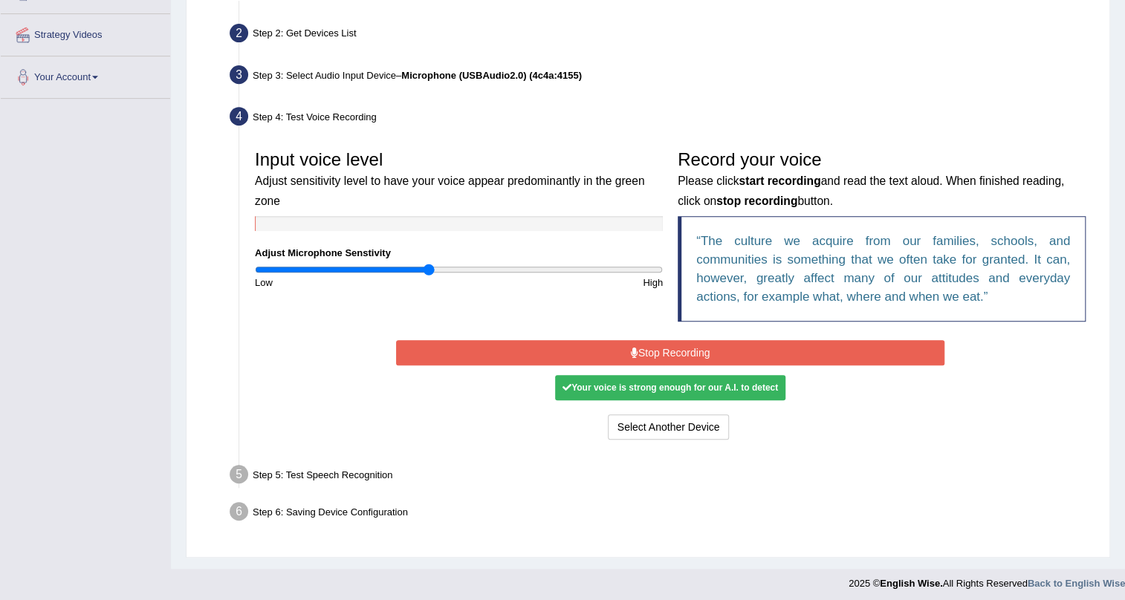
click at [526, 356] on button "Stop Recording" at bounding box center [670, 352] width 549 height 25
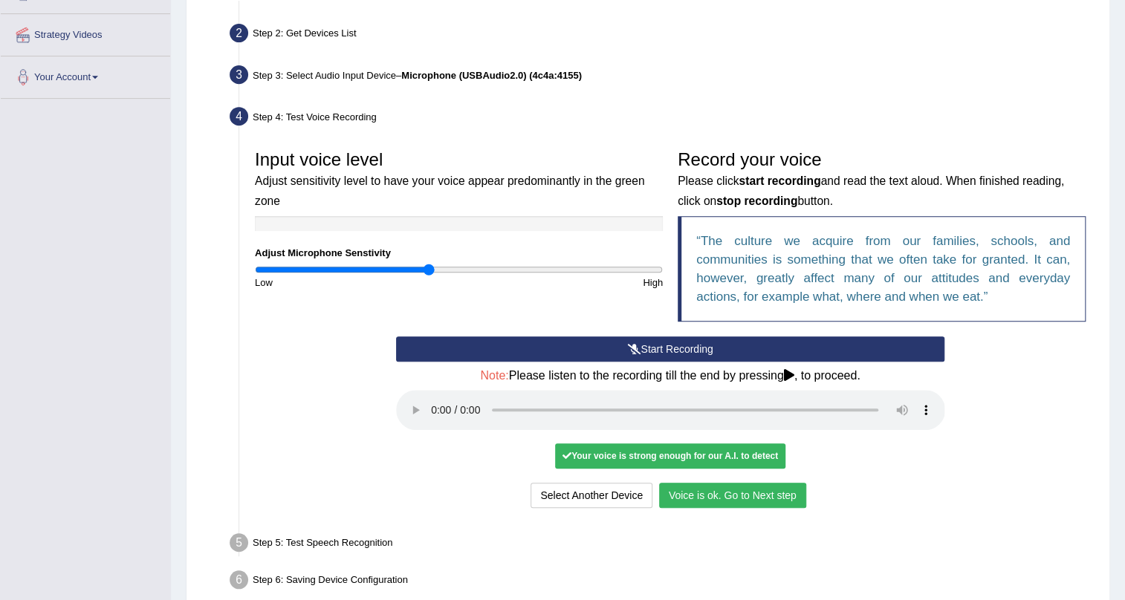
click at [764, 490] on button "Voice is ok. Go to Next step" at bounding box center [732, 495] width 147 height 25
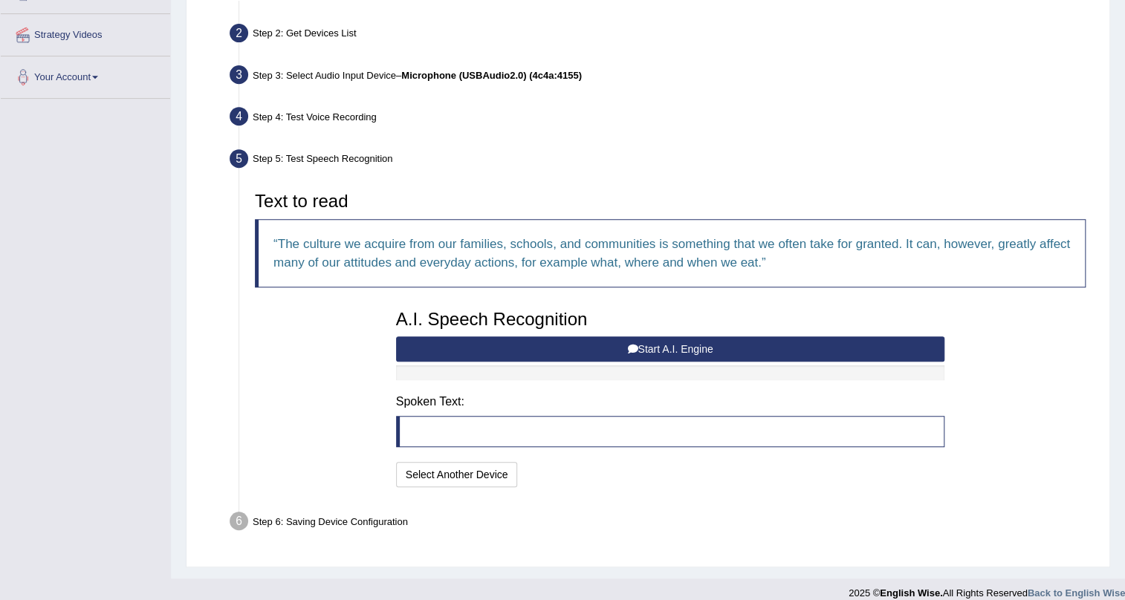
click at [779, 345] on button "Start A.I. Engine" at bounding box center [670, 349] width 549 height 25
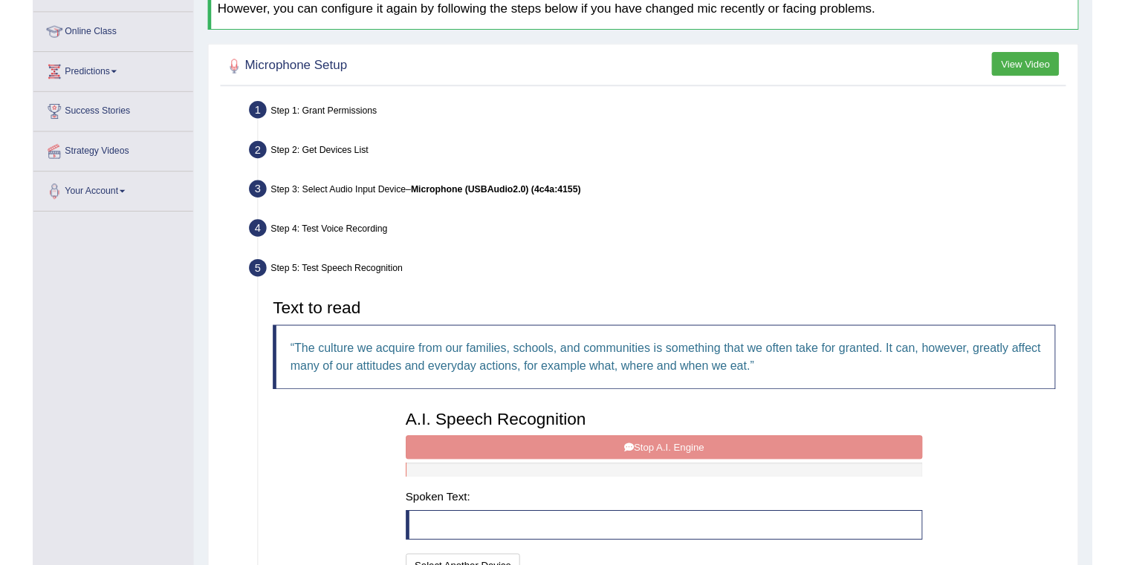
scroll to position [0, 0]
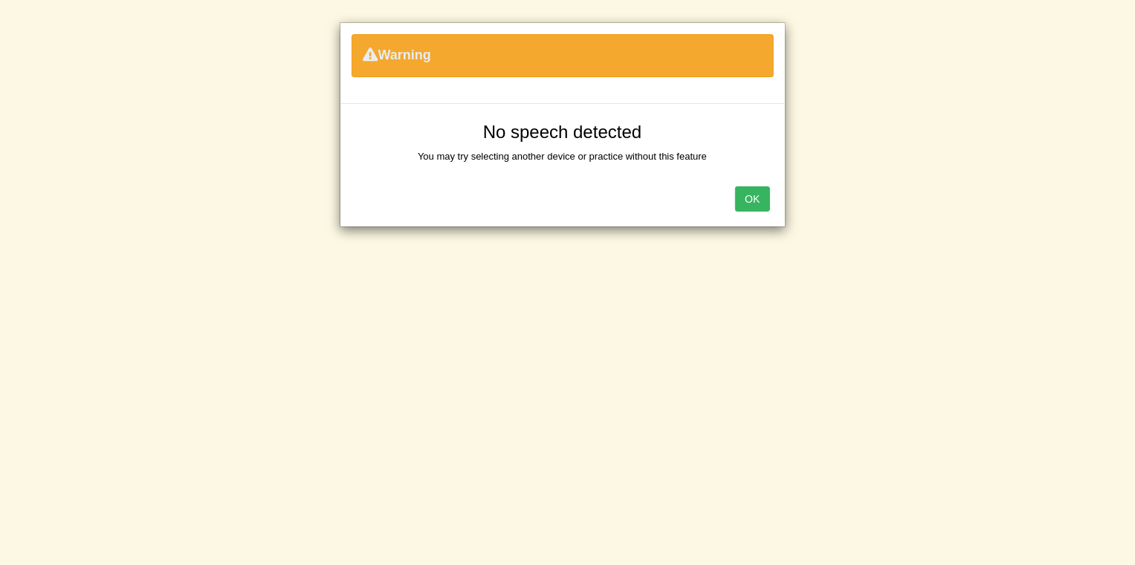
click at [744, 192] on button "OK" at bounding box center [752, 198] width 34 height 25
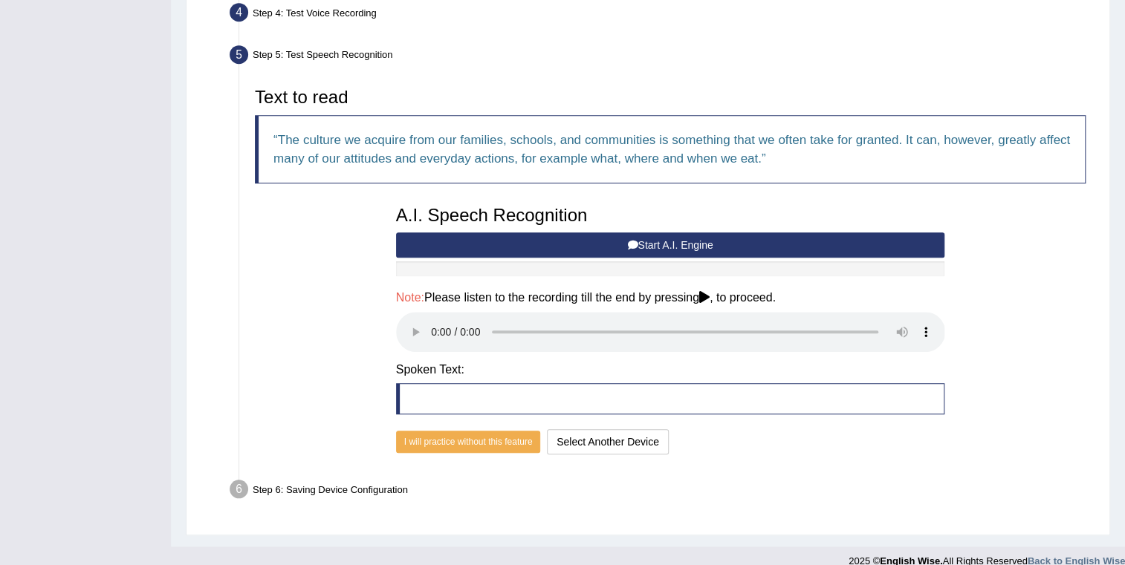
scroll to position [435, 0]
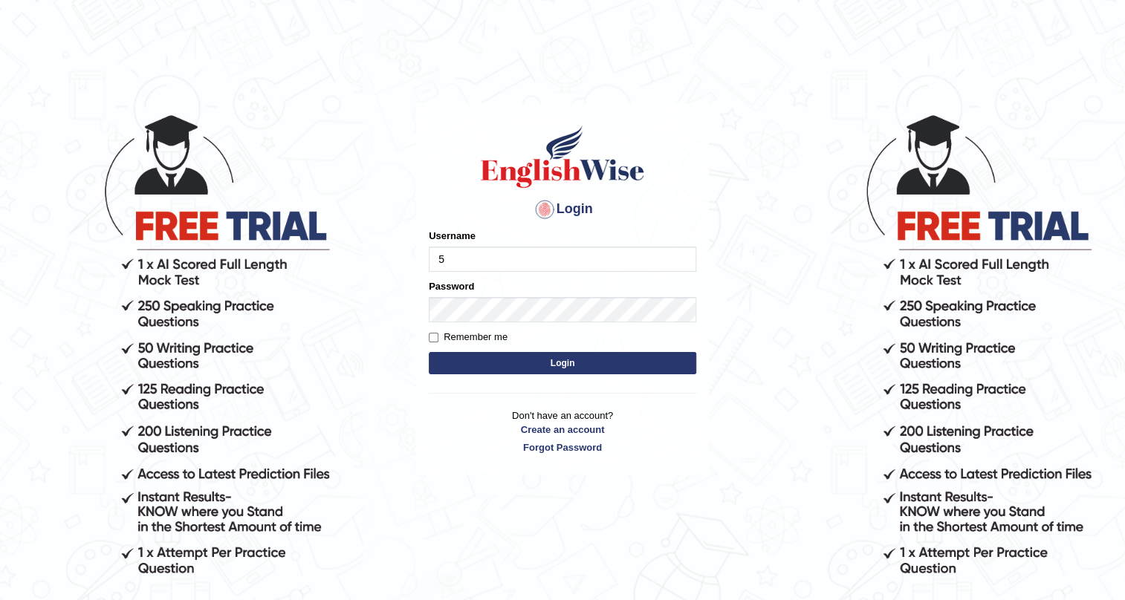
type input "532024"
click at [513, 364] on button "Login" at bounding box center [562, 363] width 267 height 22
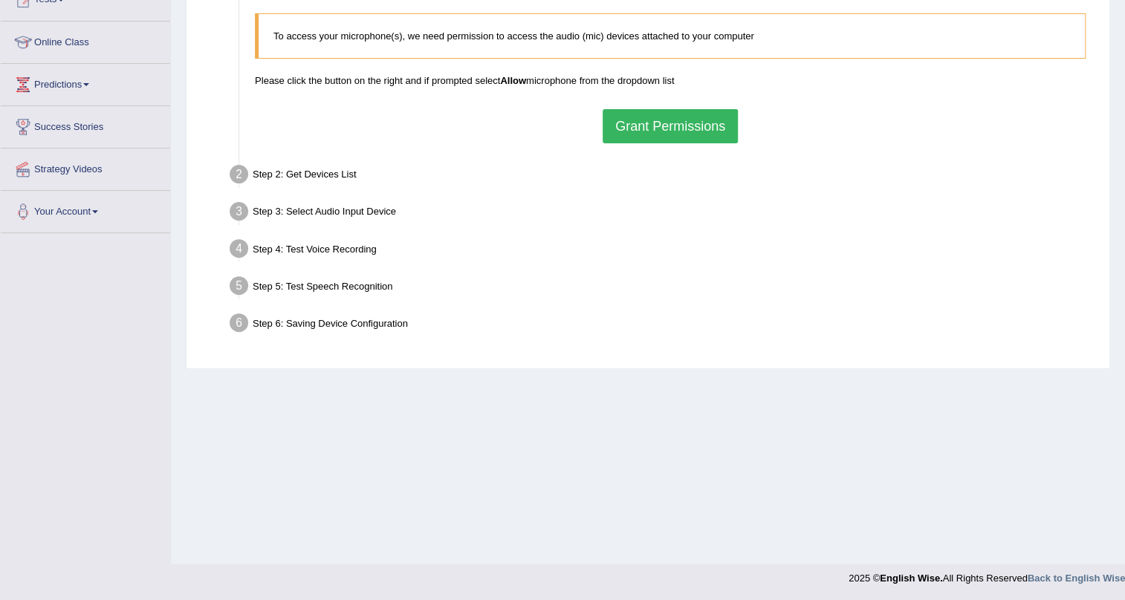
scroll to position [179, 0]
click at [629, 121] on button "Grant Permissions" at bounding box center [670, 126] width 135 height 34
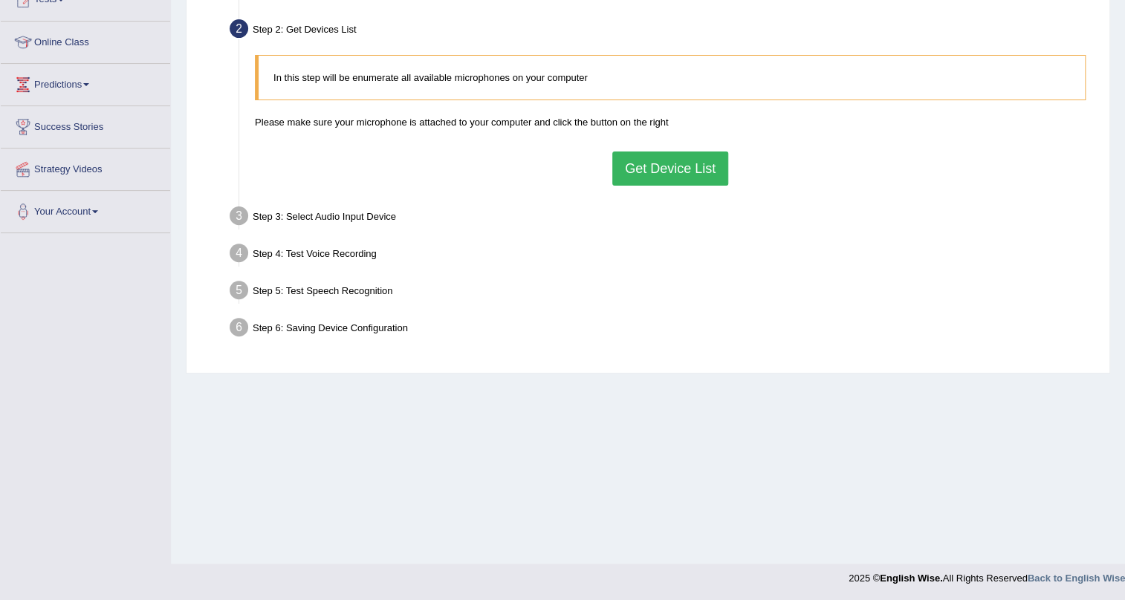
click at [633, 163] on button "Get Device List" at bounding box center [670, 169] width 116 height 34
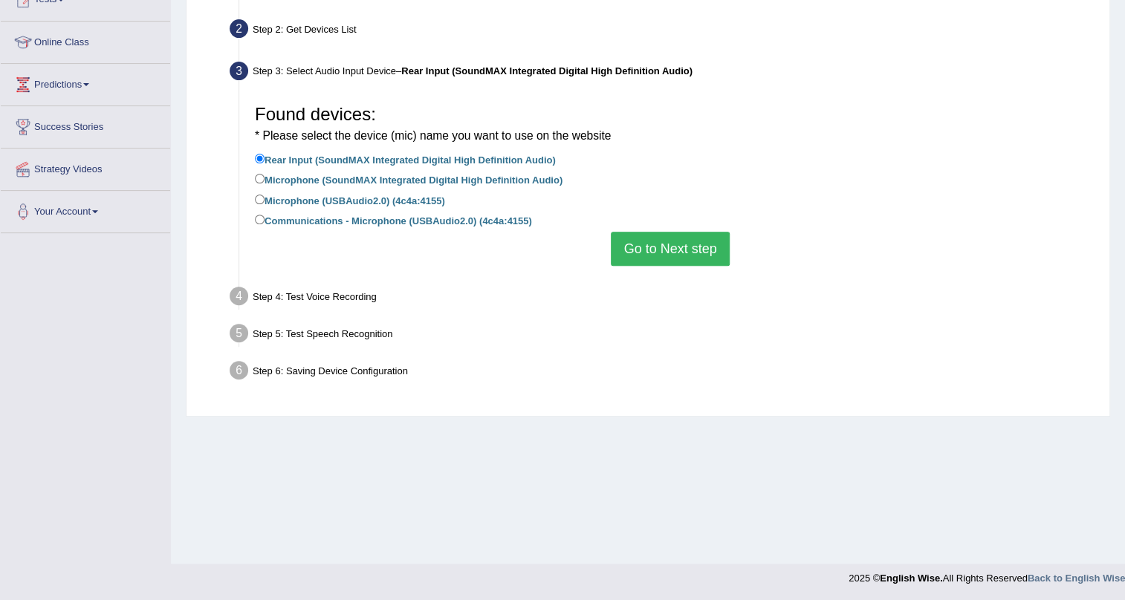
click at [642, 238] on button "Go to Next step" at bounding box center [670, 249] width 118 height 34
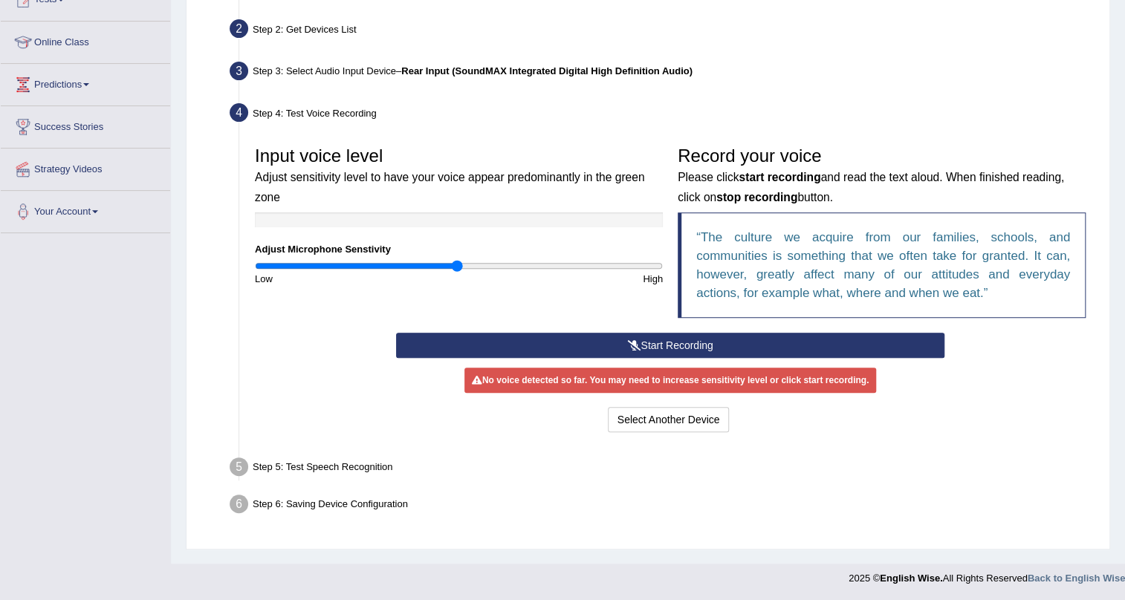
click at [735, 347] on button "Start Recording" at bounding box center [670, 345] width 549 height 25
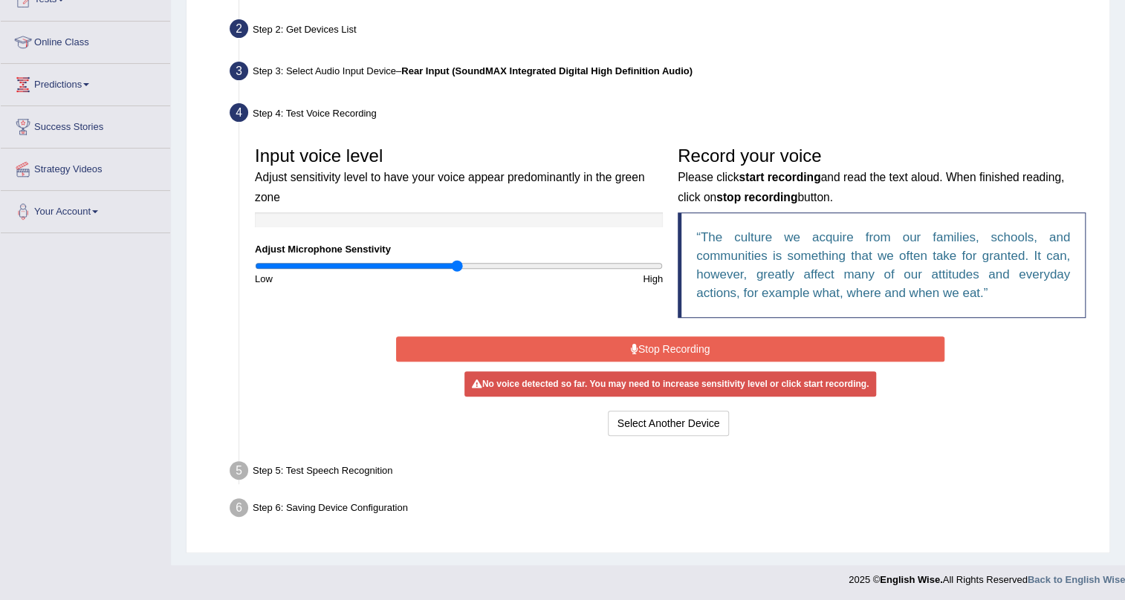
click at [735, 347] on button "Stop Recording" at bounding box center [670, 349] width 549 height 25
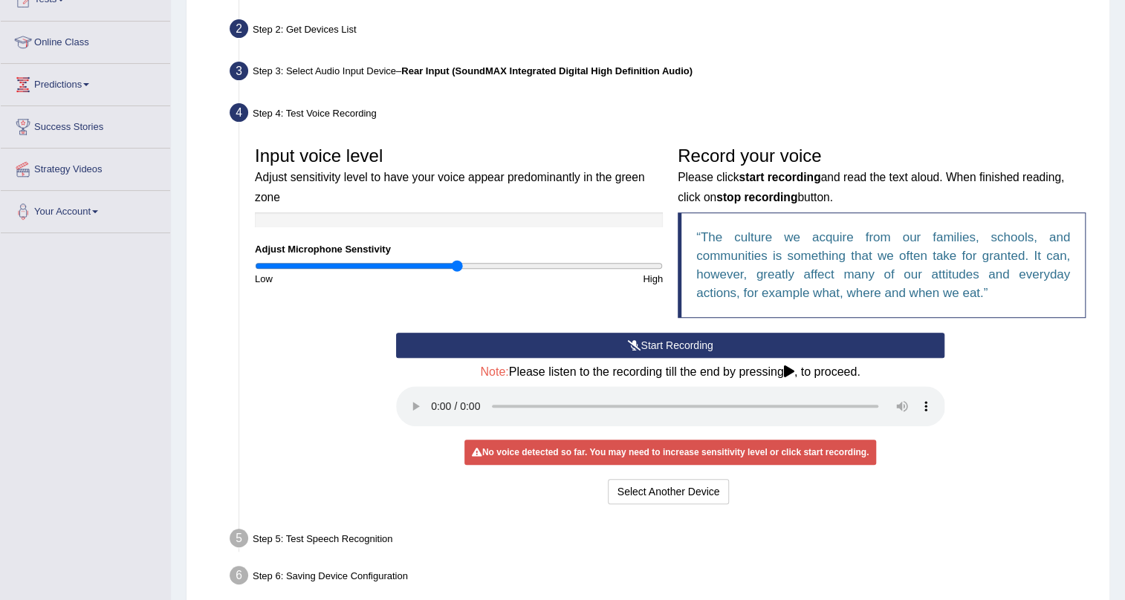
click at [735, 347] on button "Start Recording" at bounding box center [670, 345] width 549 height 25
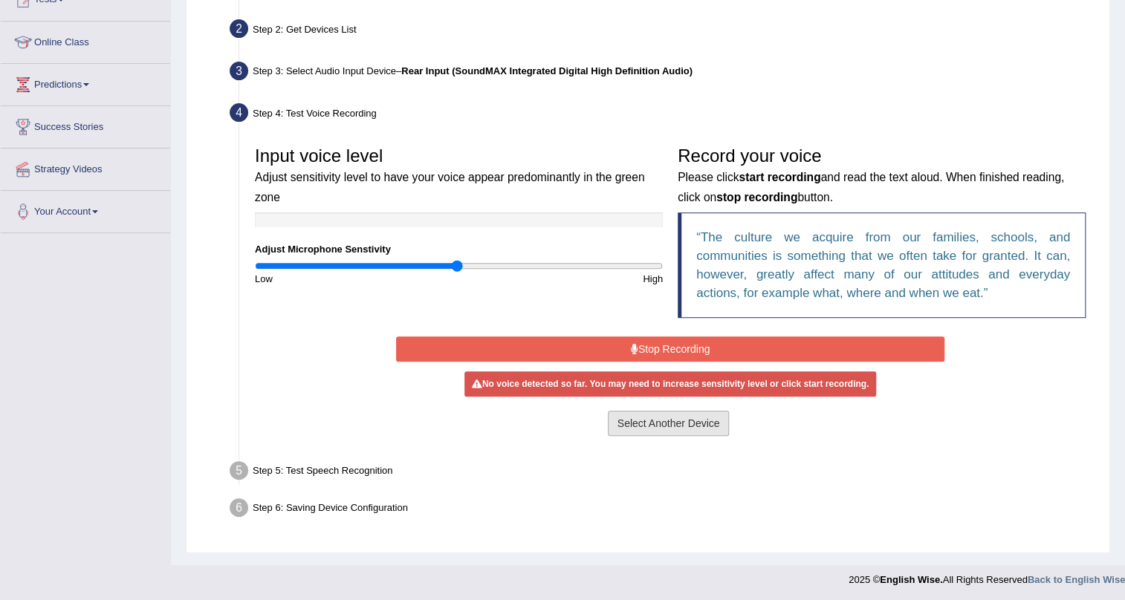
click at [698, 424] on button "Select Another Device" at bounding box center [669, 423] width 122 height 25
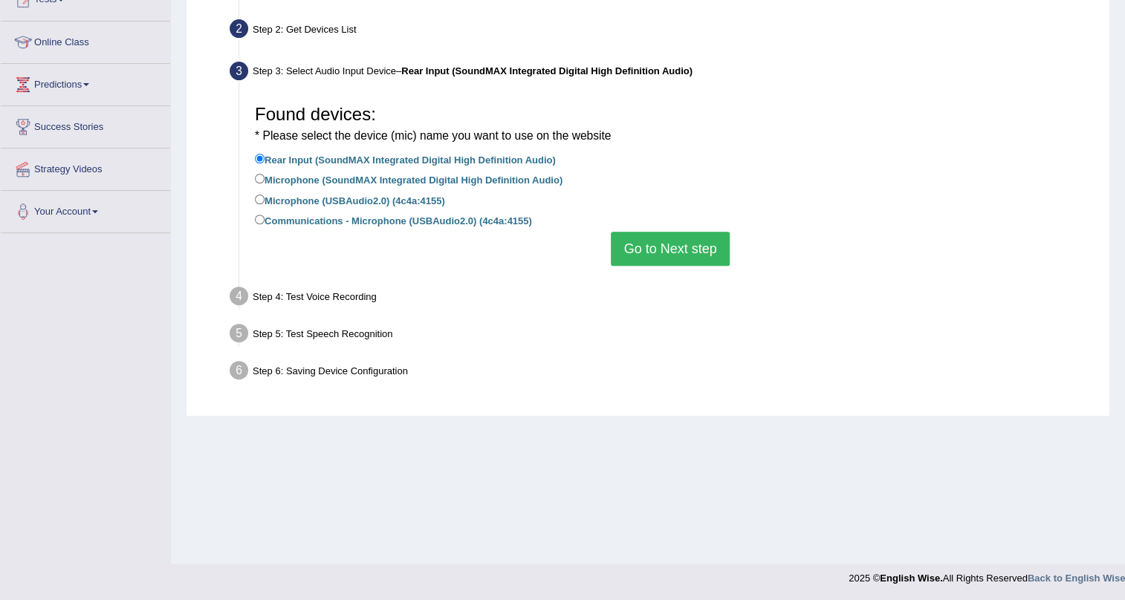
click at [436, 185] on label "Microphone (SoundMAX Integrated Digital High Definition Audio)" at bounding box center [409, 179] width 308 height 16
click at [265, 184] on input "Microphone (SoundMAX Integrated Digital High Definition Audio)" at bounding box center [260, 179] width 10 height 10
radio input "true"
click at [733, 243] on div "Found devices: * Please select the device (mic) name you want to use on the web…" at bounding box center [670, 182] width 846 height 184
click at [681, 243] on button "Go to Next step" at bounding box center [670, 249] width 118 height 34
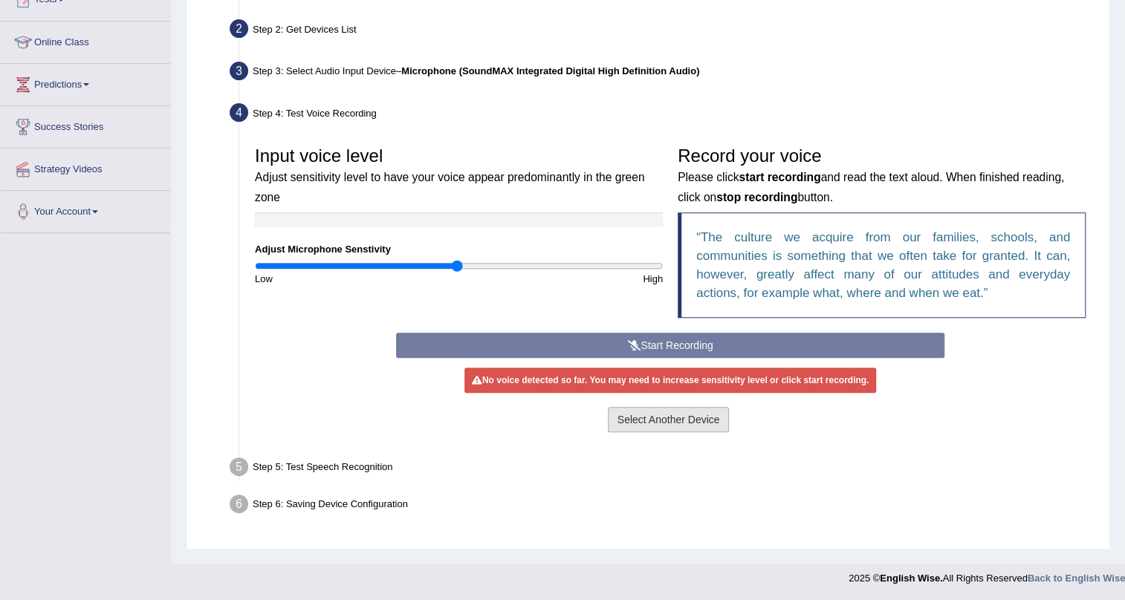
click at [674, 415] on button "Select Another Device" at bounding box center [669, 419] width 122 height 25
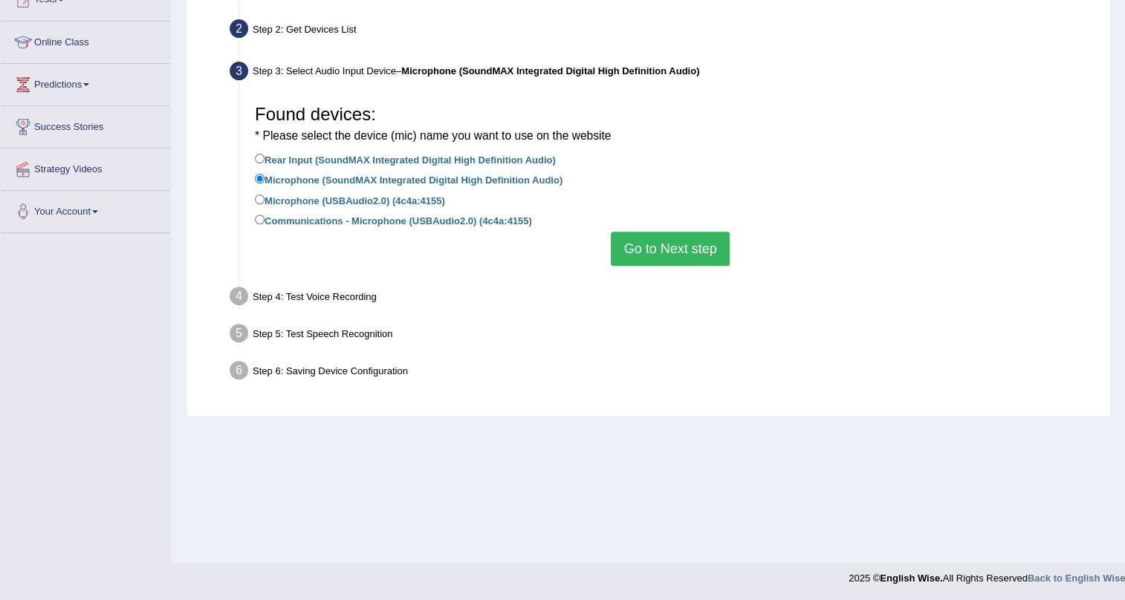
click at [417, 201] on label "Microphone (USBAudio2.0) (4c4a:4155)" at bounding box center [350, 200] width 190 height 16
click at [265, 201] on input "Microphone (USBAudio2.0) (4c4a:4155)" at bounding box center [260, 200] width 10 height 10
radio input "true"
click at [675, 255] on button "Go to Next step" at bounding box center [670, 249] width 118 height 34
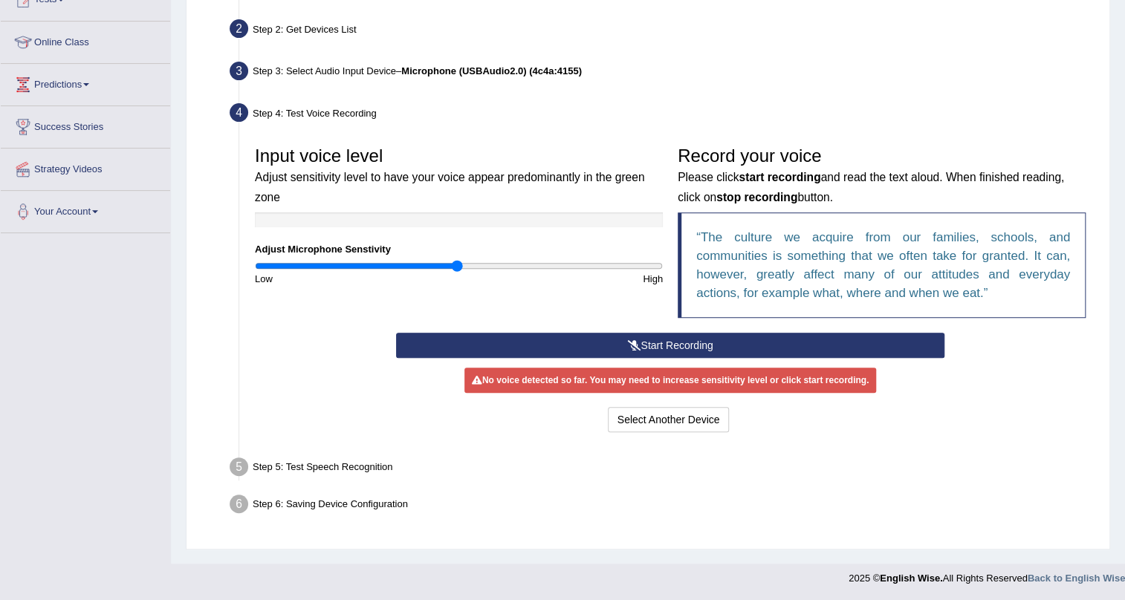
click at [674, 342] on button "Start Recording" at bounding box center [670, 345] width 549 height 25
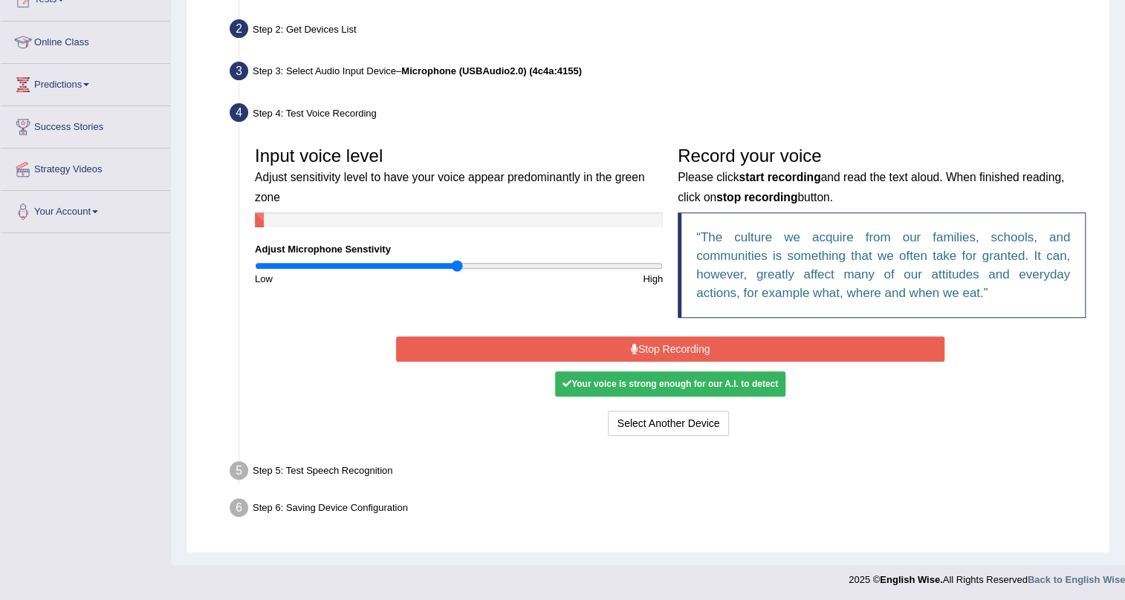
click at [674, 342] on button "Stop Recording" at bounding box center [670, 349] width 549 height 25
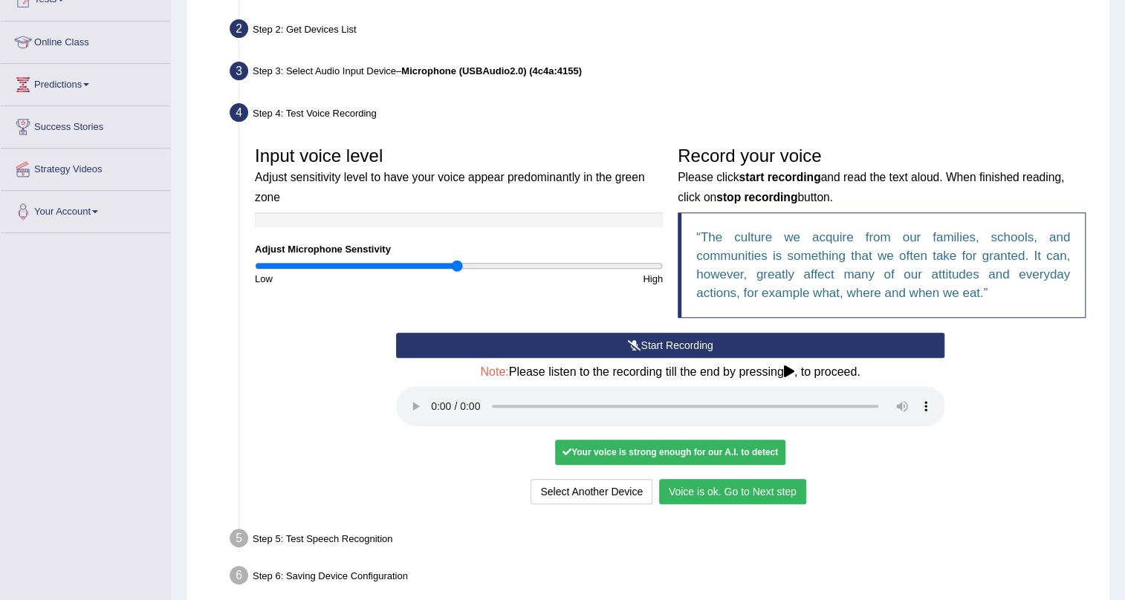
click at [728, 479] on button "Voice is ok. Go to Next step" at bounding box center [732, 491] width 147 height 25
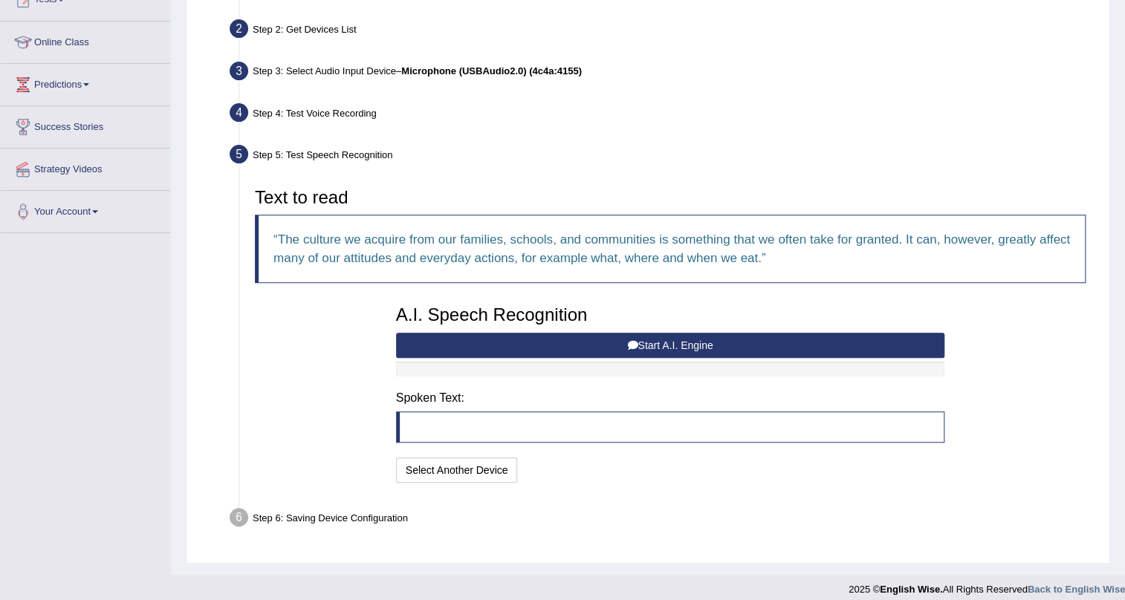
click at [668, 339] on button "Start A.I. Engine" at bounding box center [670, 345] width 549 height 25
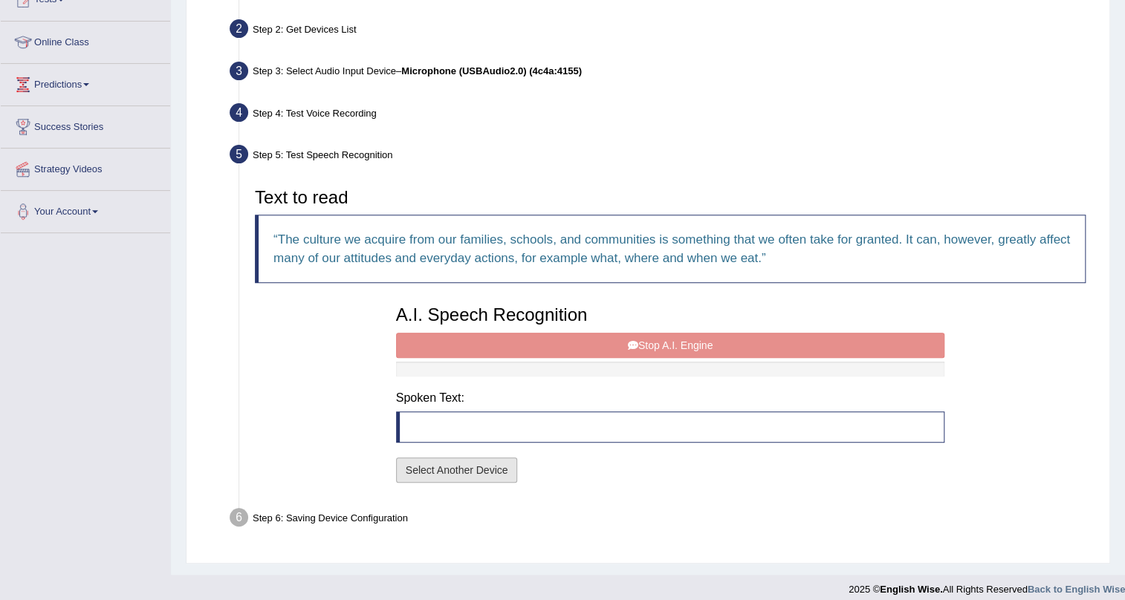
click at [444, 468] on button "Select Another Device" at bounding box center [457, 470] width 122 height 25
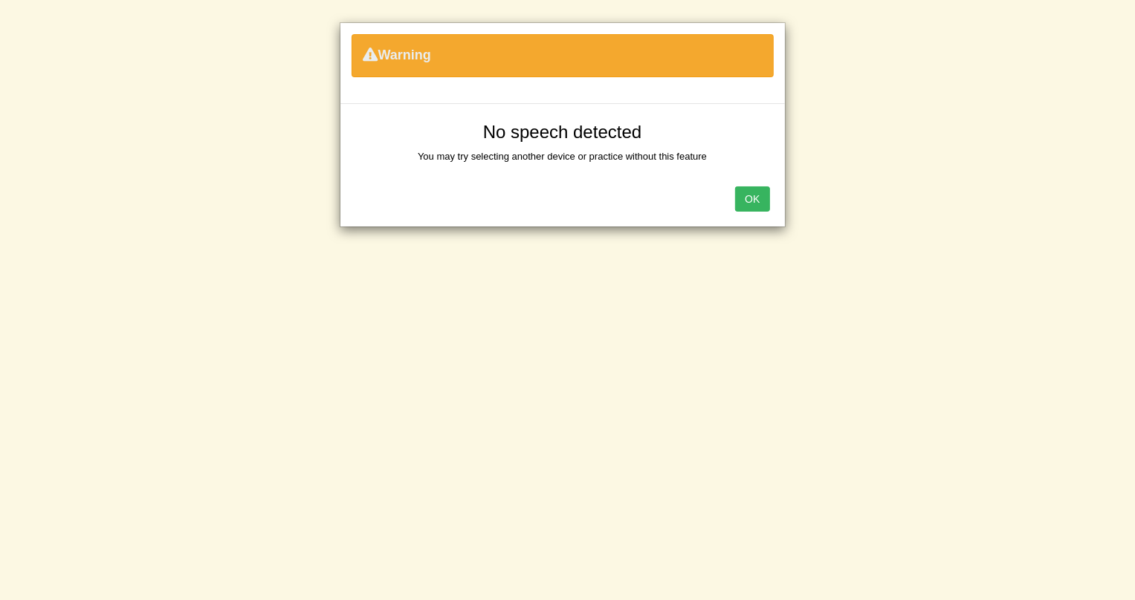
click at [744, 195] on button "OK" at bounding box center [752, 198] width 34 height 25
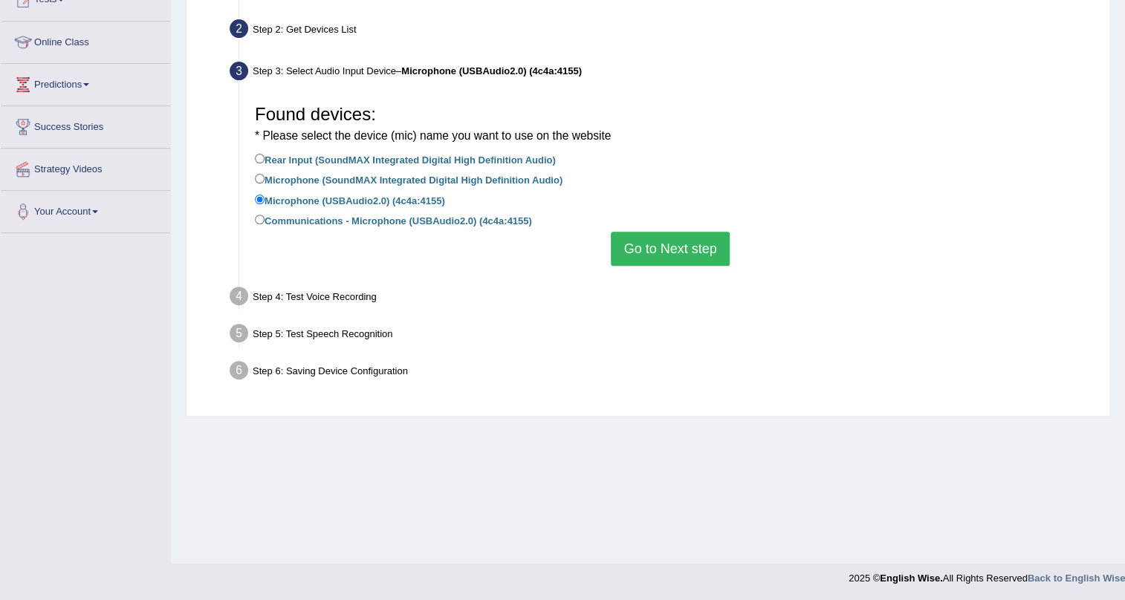
click at [383, 160] on label "Rear Input (SoundMAX Integrated Digital High Definition Audio)" at bounding box center [405, 159] width 301 height 16
click at [265, 160] on input "Rear Input (SoundMAX Integrated Digital High Definition Audio)" at bounding box center [260, 159] width 10 height 10
radio input "true"
click at [669, 253] on button "Go to Next step" at bounding box center [670, 249] width 118 height 34
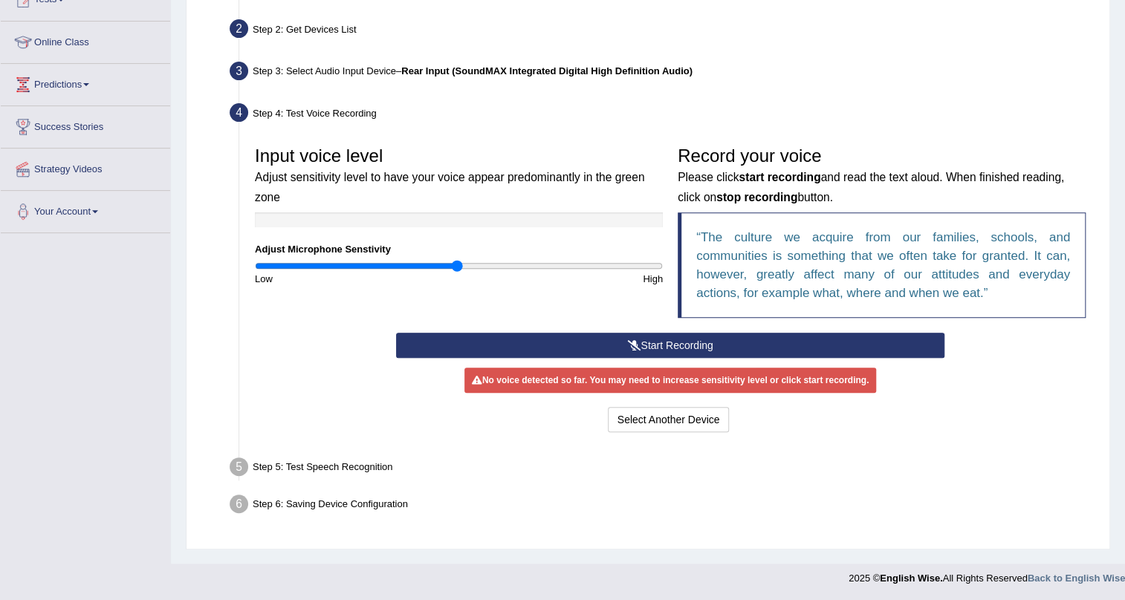
click at [604, 342] on button "Start Recording" at bounding box center [670, 345] width 549 height 25
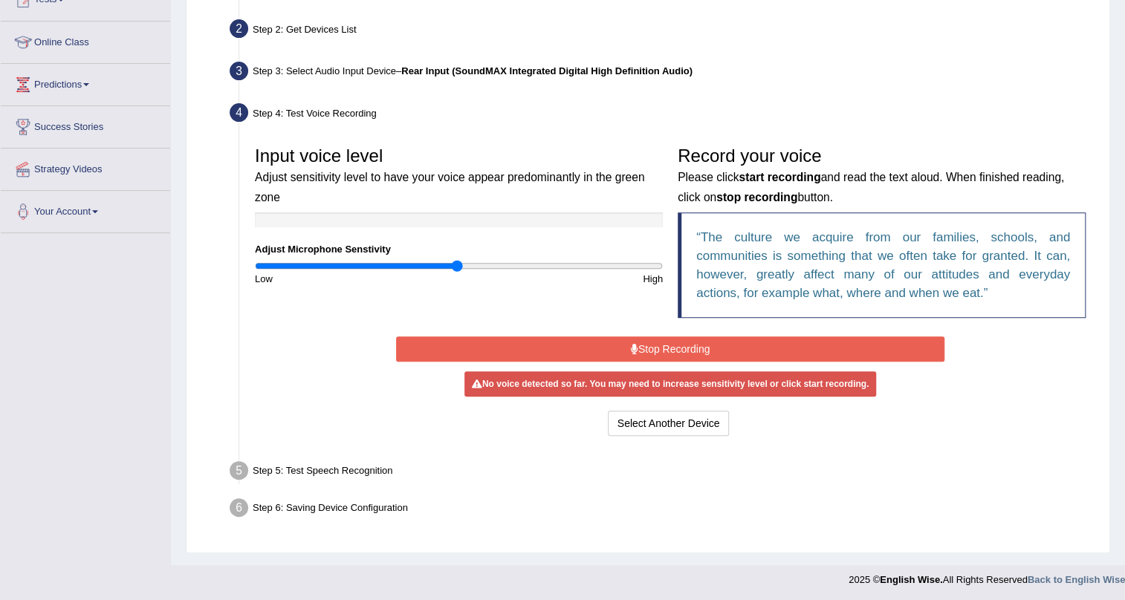
click at [498, 253] on div "Input voice level Adjust sensitivity level to have your voice appear predominan…" at bounding box center [458, 212] width 423 height 147
type input "1.4"
click at [536, 272] on input "range" at bounding box center [459, 266] width 408 height 12
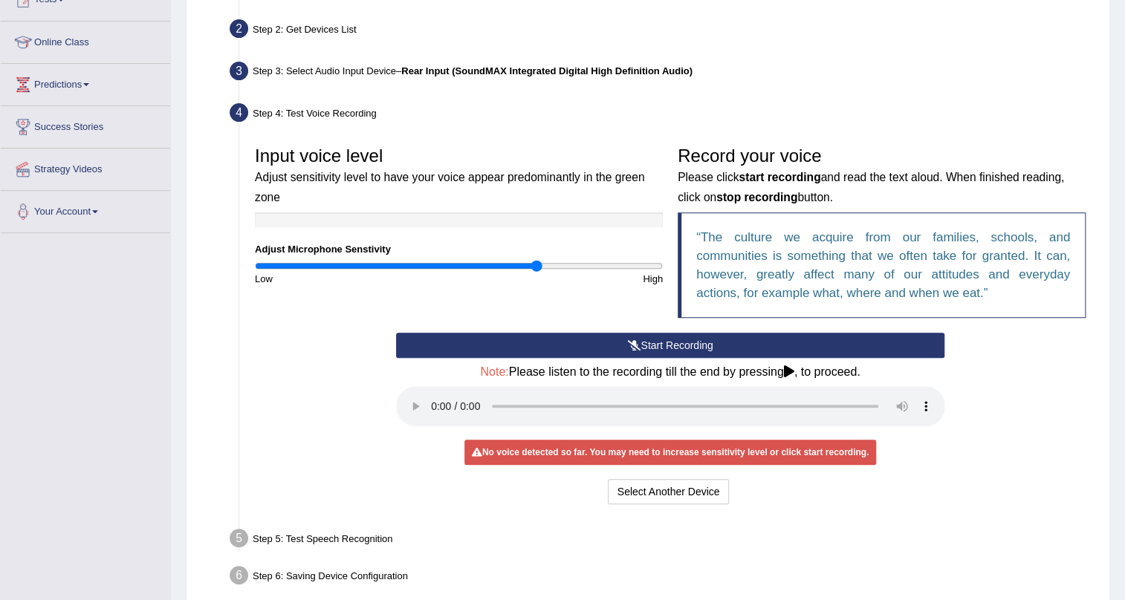
click at [632, 350] on button "Start Recording" at bounding box center [670, 345] width 549 height 25
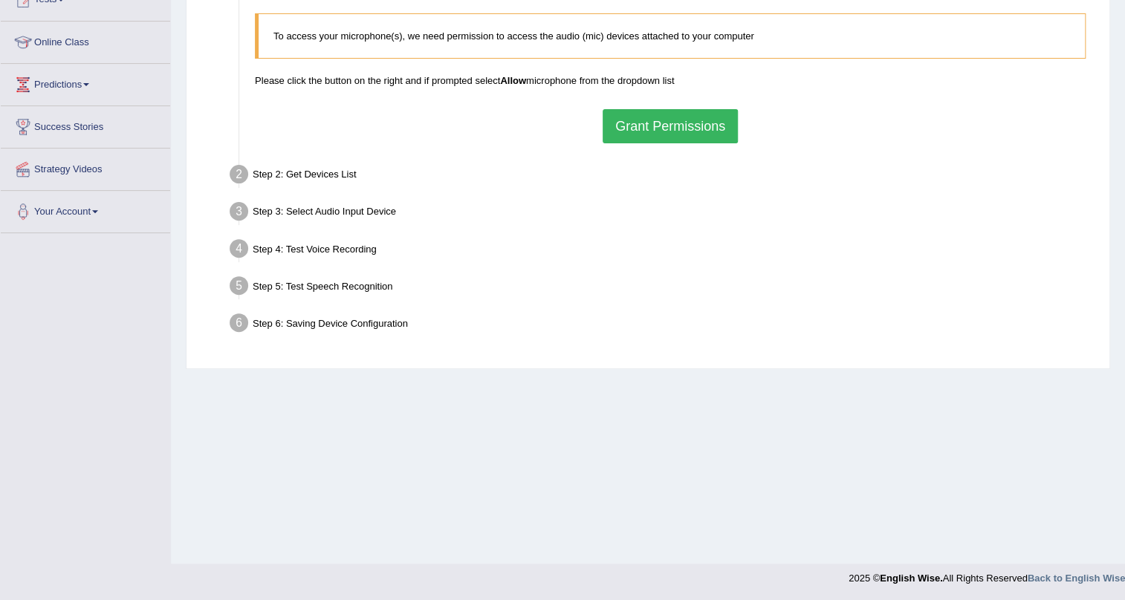
scroll to position [179, 0]
click at [695, 118] on button "Grant Permissions" at bounding box center [670, 126] width 135 height 34
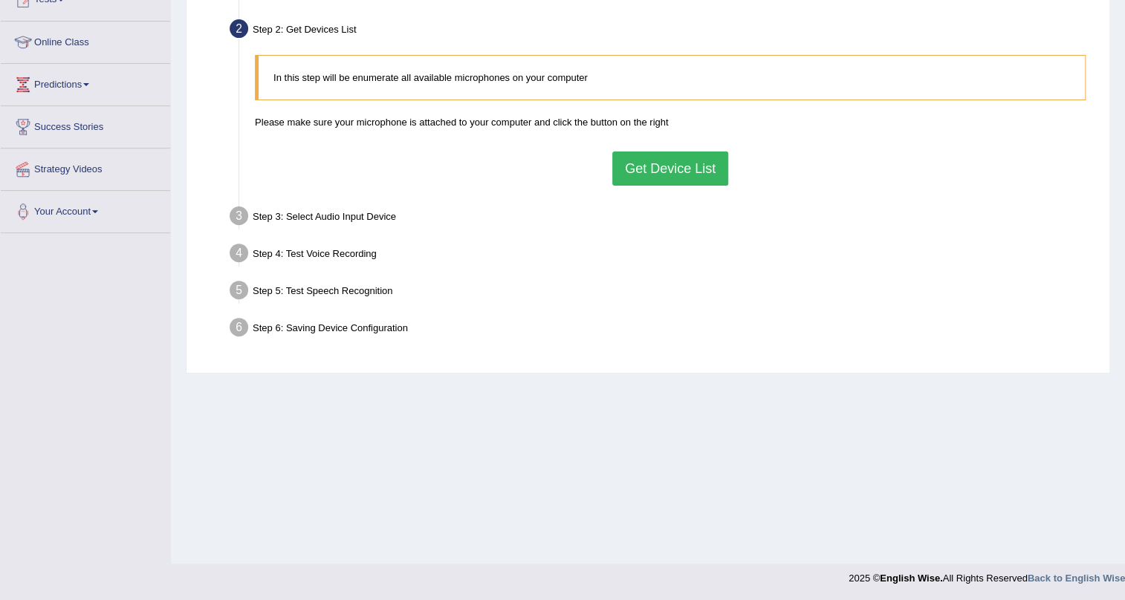
click at [690, 175] on button "Get Device List" at bounding box center [670, 169] width 116 height 34
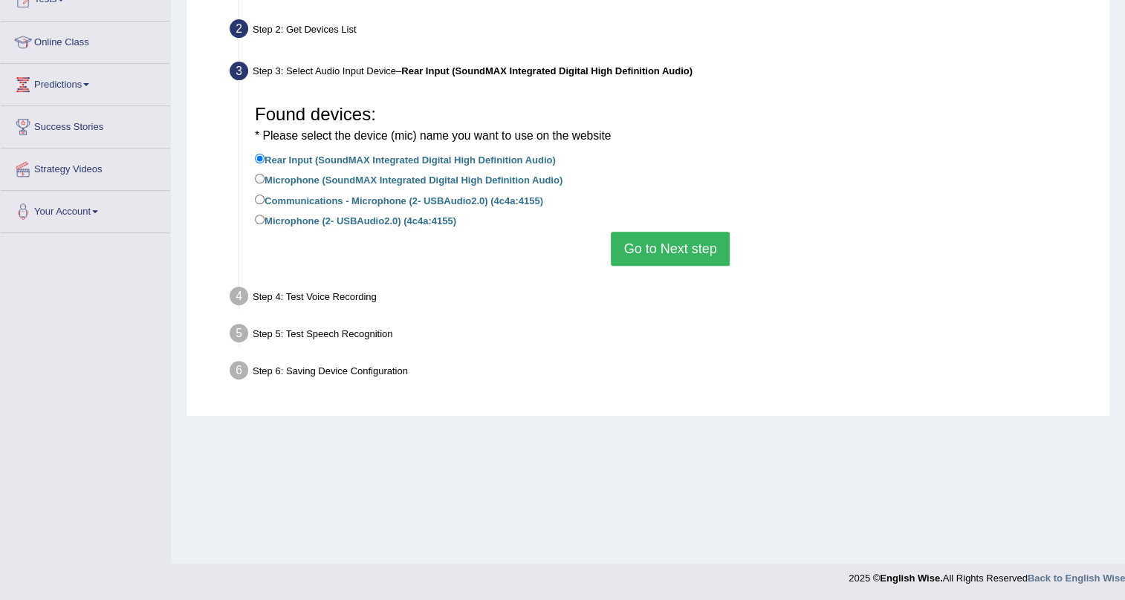
click at [644, 248] on button "Go to Next step" at bounding box center [670, 249] width 118 height 34
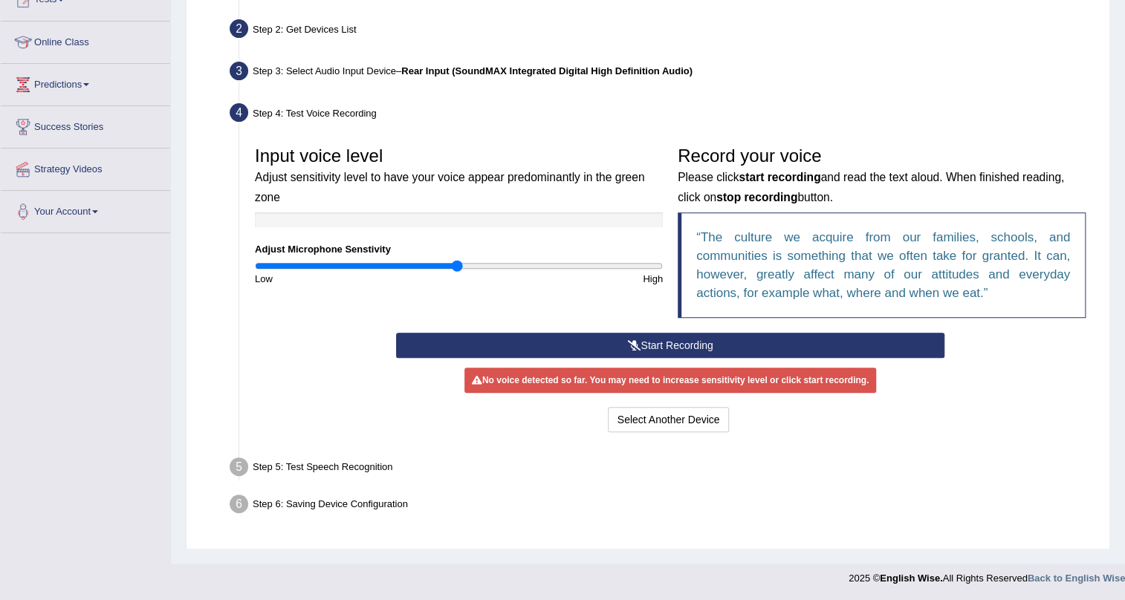
click at [635, 341] on icon at bounding box center [633, 345] width 13 height 10
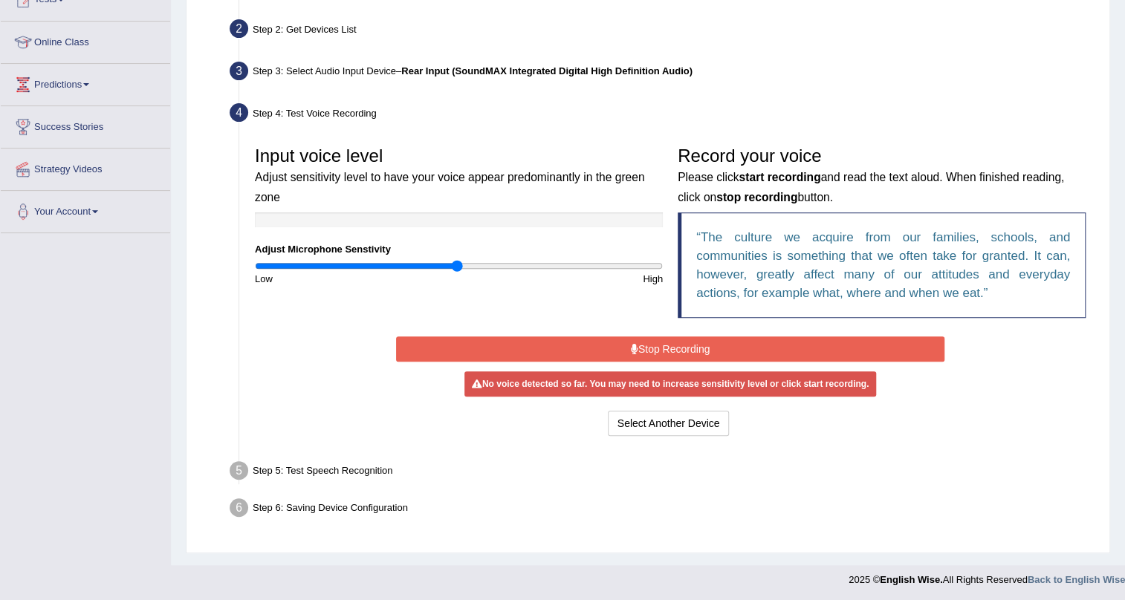
click at [635, 341] on button "Stop Recording" at bounding box center [670, 349] width 549 height 25
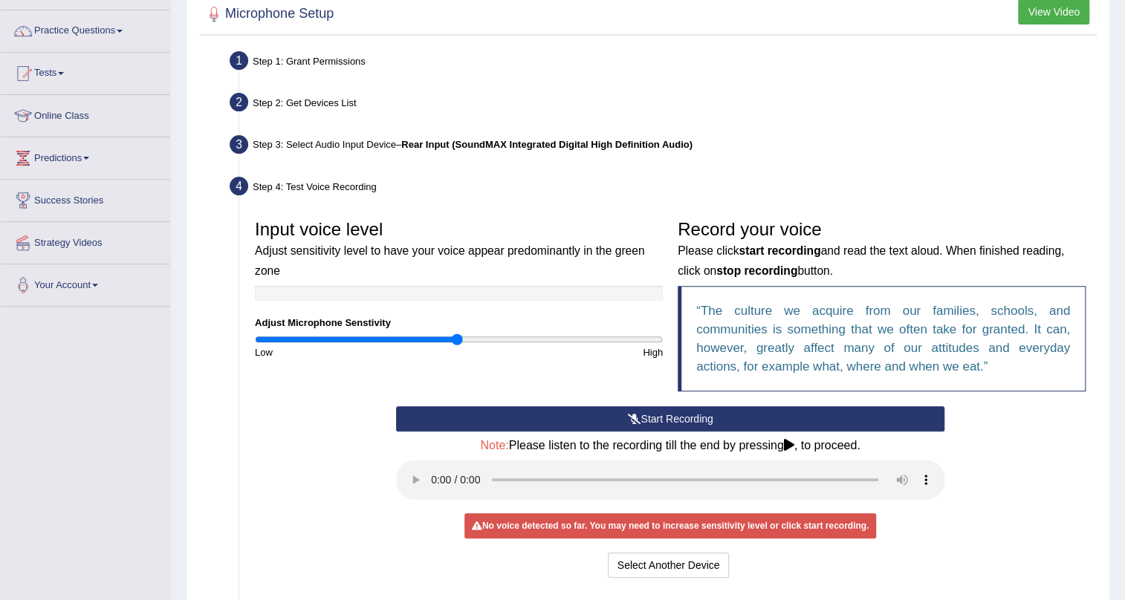
scroll to position [0, 0]
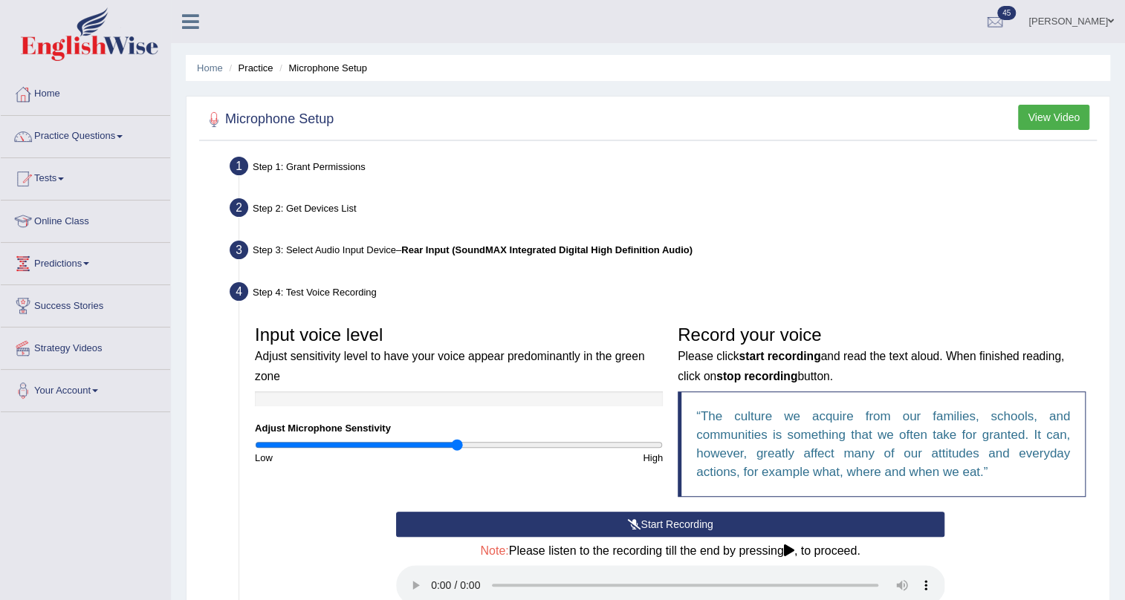
click at [1047, 28] on link "[PERSON_NAME]" at bounding box center [1071, 19] width 108 height 39
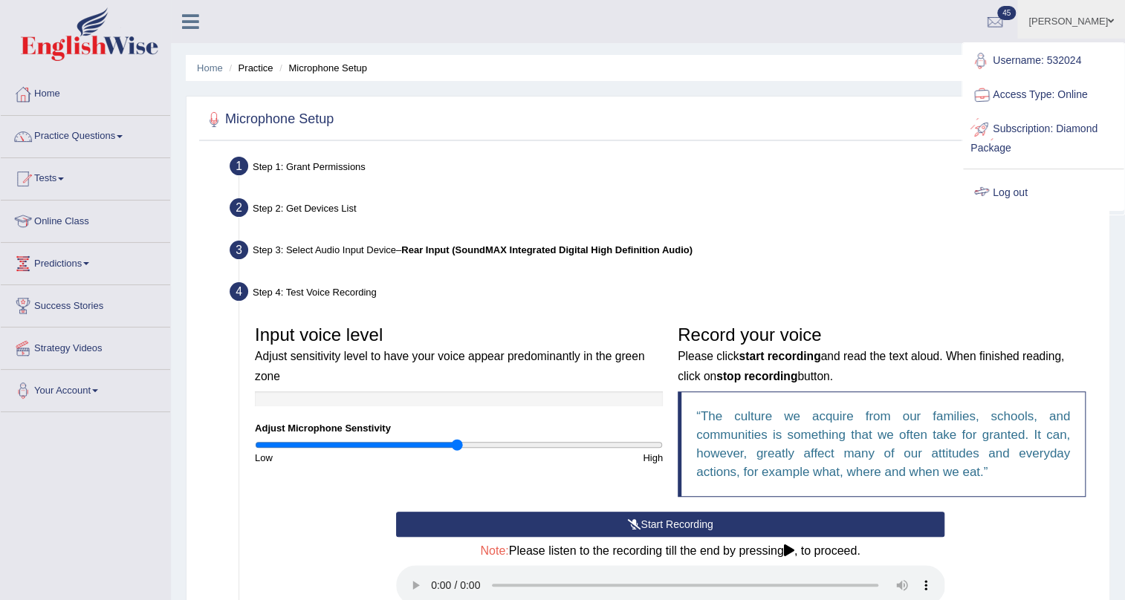
click at [1026, 193] on link "Log out" at bounding box center [1043, 193] width 160 height 34
